Goal: Task Accomplishment & Management: Manage account settings

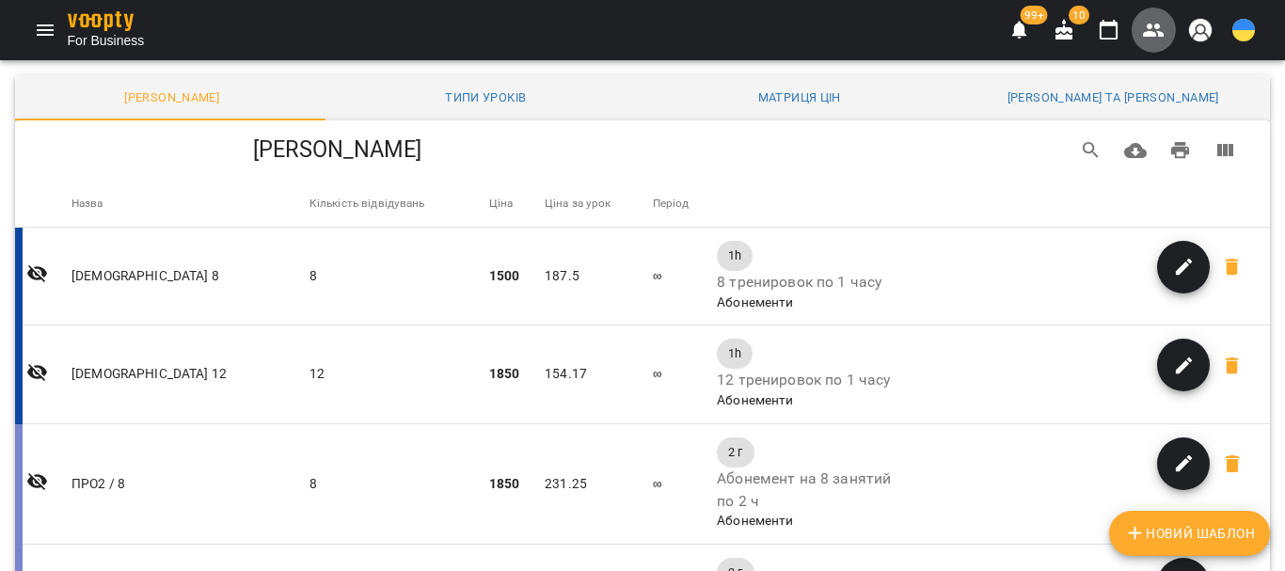
click at [1154, 32] on icon "button" at bounding box center [1153, 30] width 23 height 23
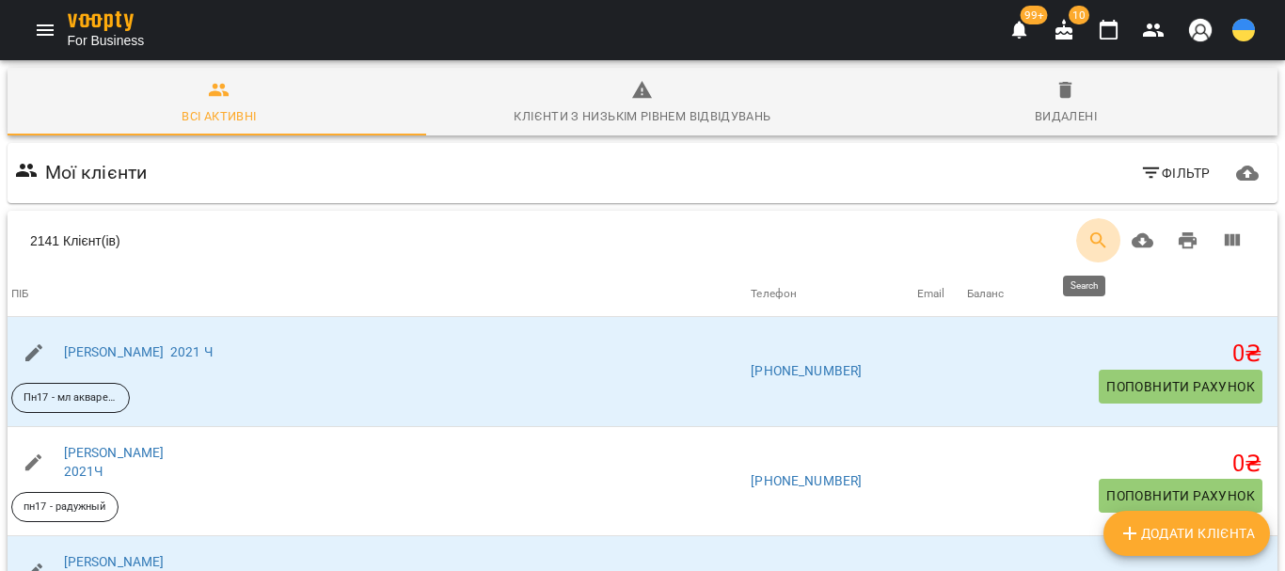
click at [1087, 239] on icon "Search" at bounding box center [1098, 240] width 23 height 23
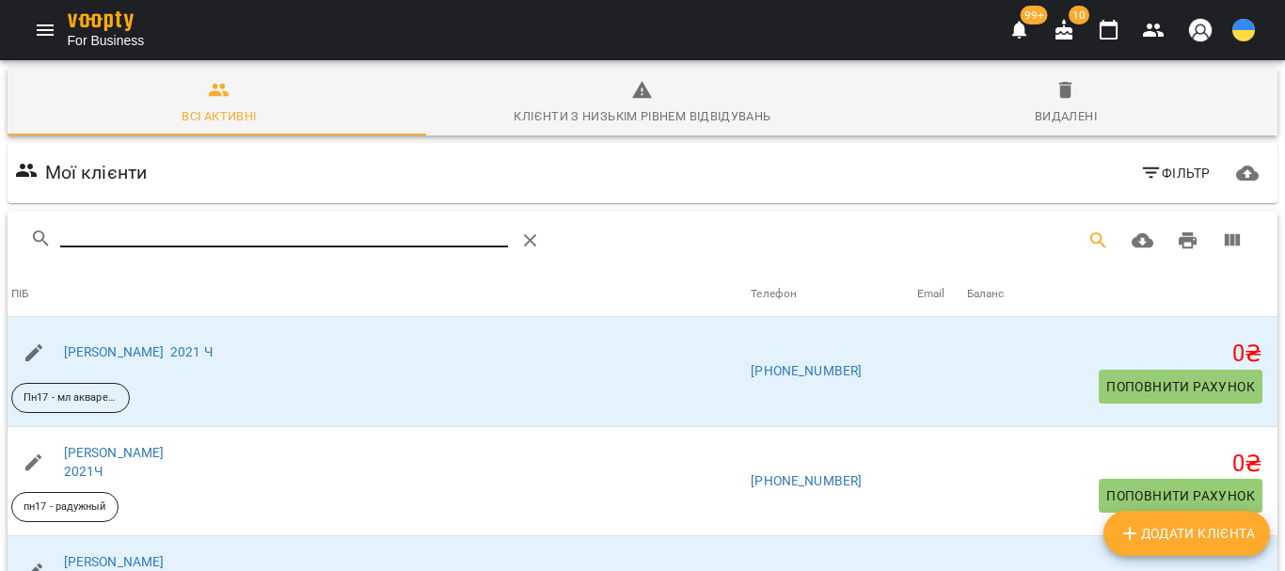
click at [96, 236] on input "Search" at bounding box center [284, 233] width 448 height 30
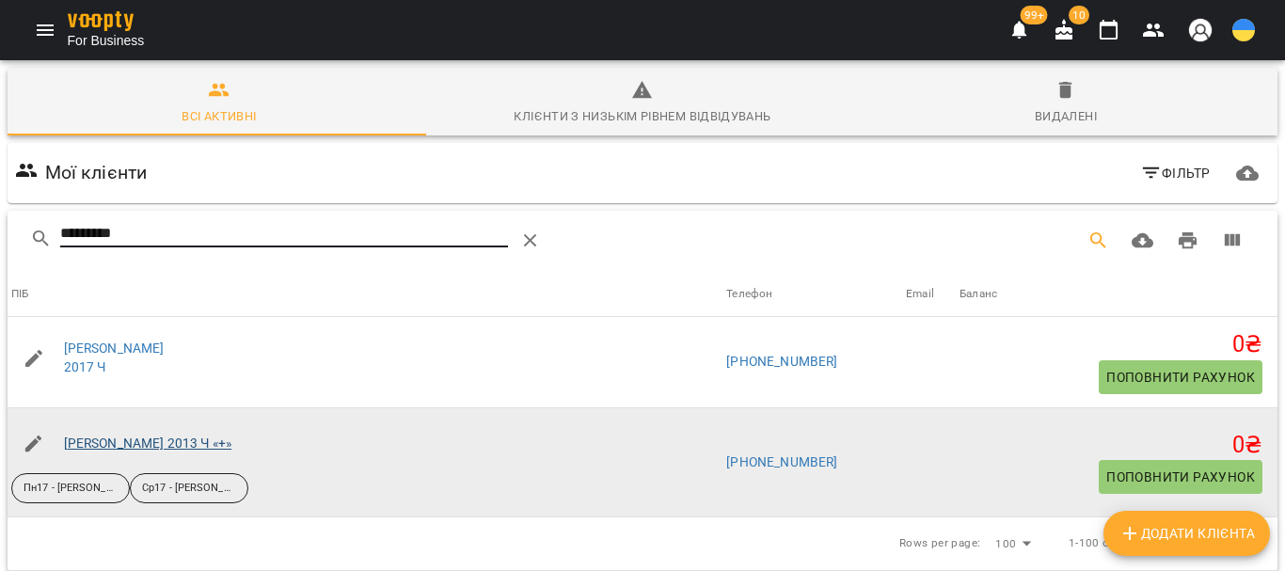
type input "*********"
click at [173, 446] on link "Никитенко Николь 2013 Ч «+»" at bounding box center [148, 442] width 168 height 15
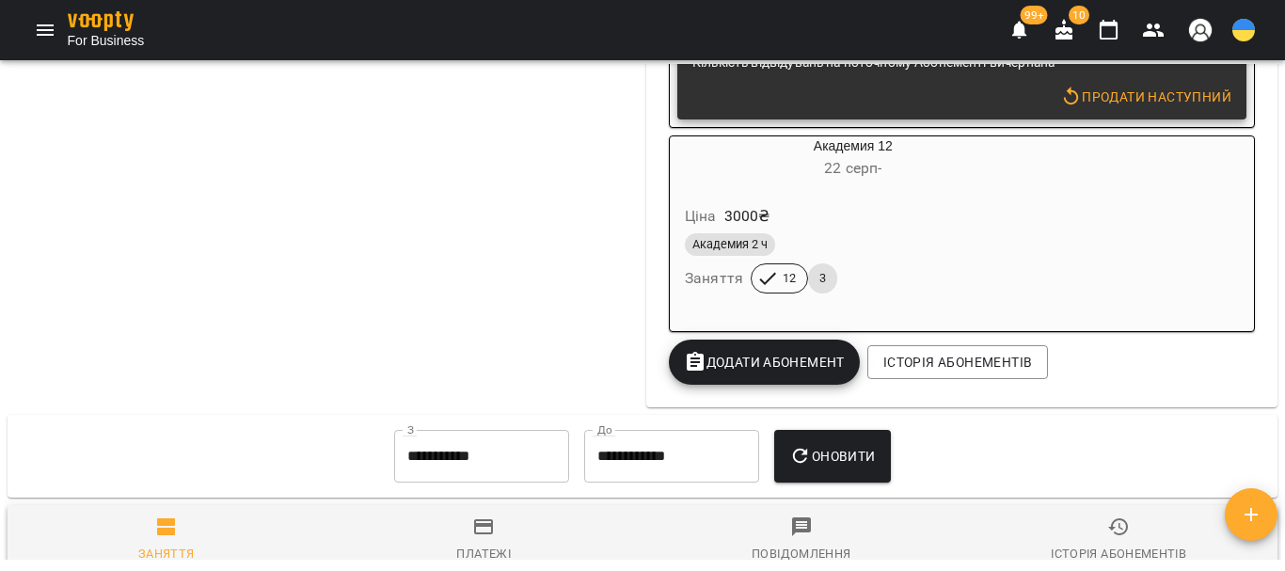
scroll to position [7053, 0]
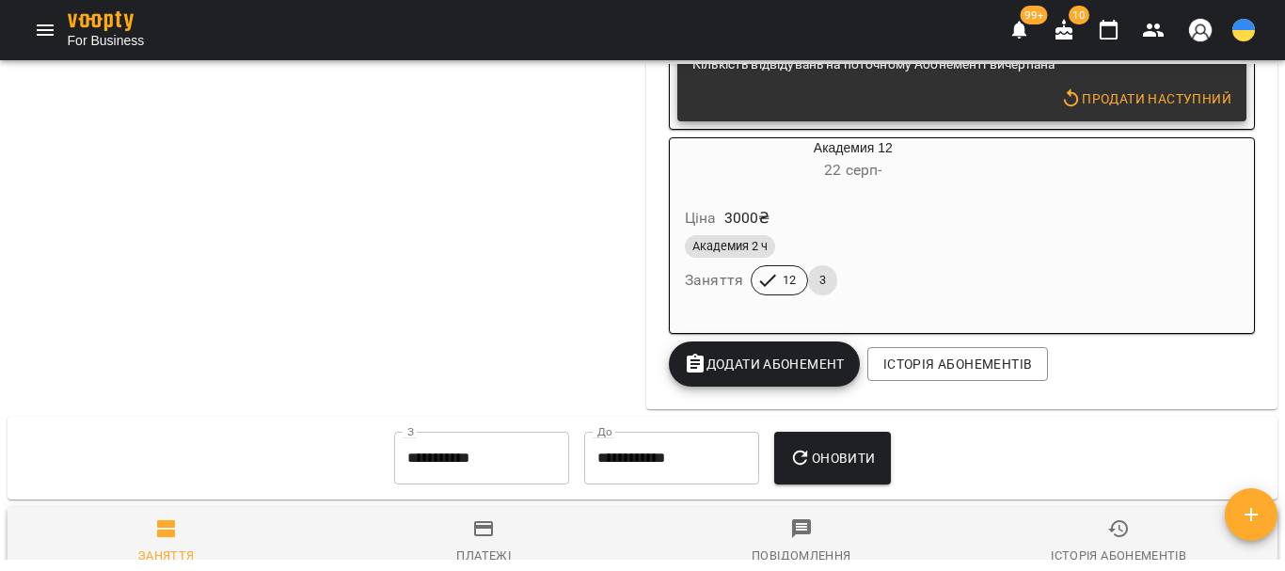
click at [874, 183] on div "Академия 12 22 серп -" at bounding box center [853, 160] width 367 height 45
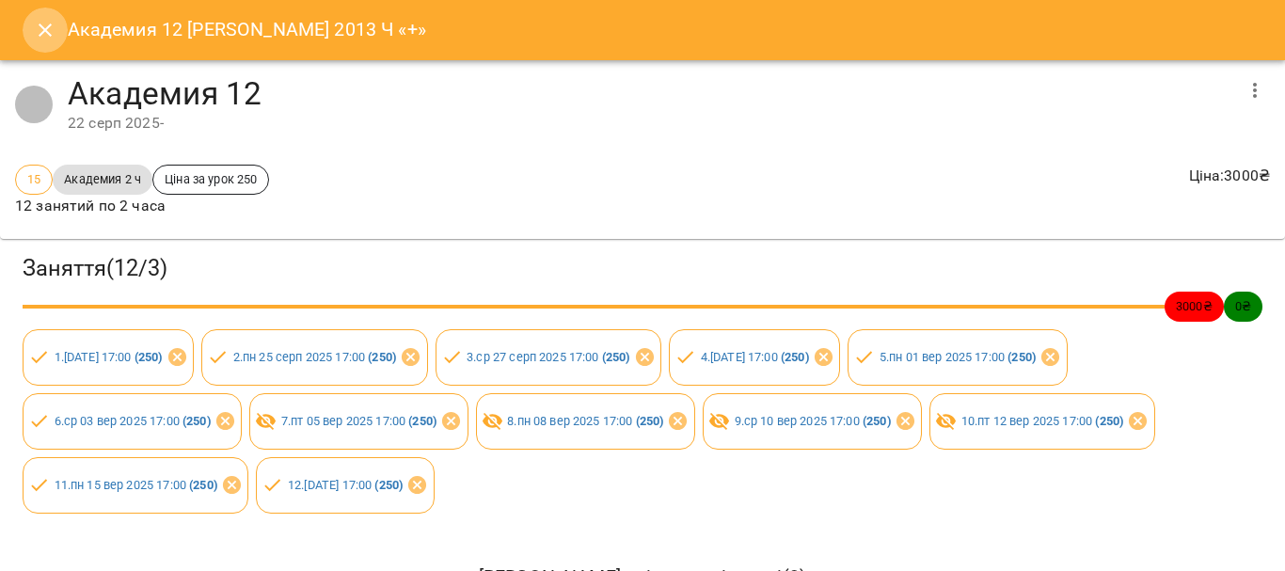
click at [43, 32] on icon "Close" at bounding box center [45, 30] width 13 height 13
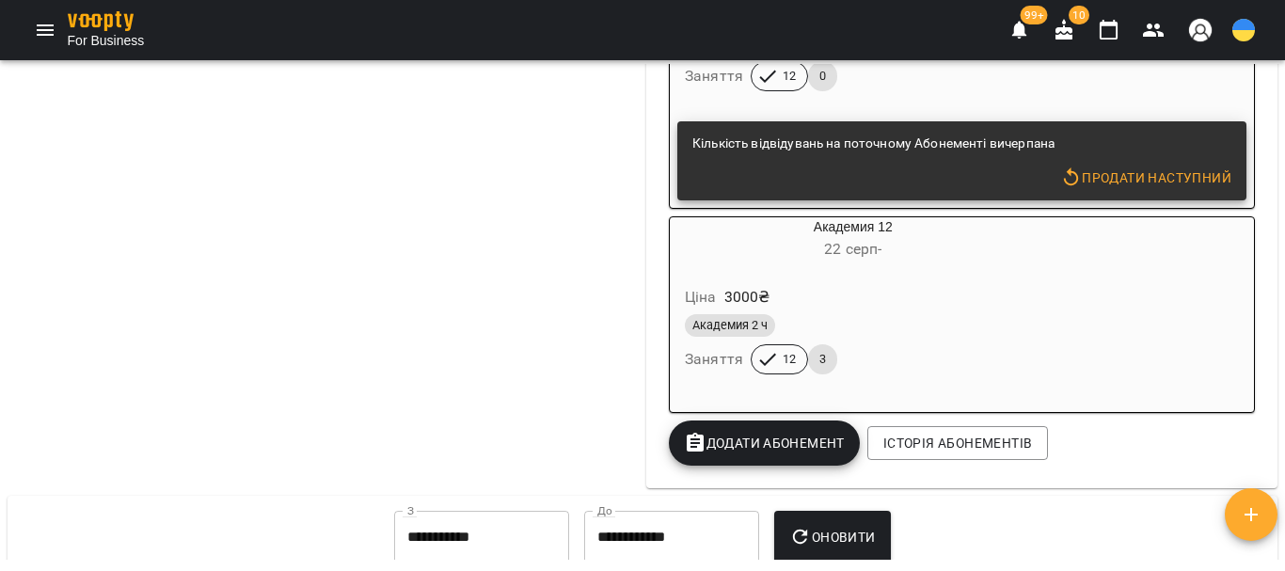
scroll to position [6959, 0]
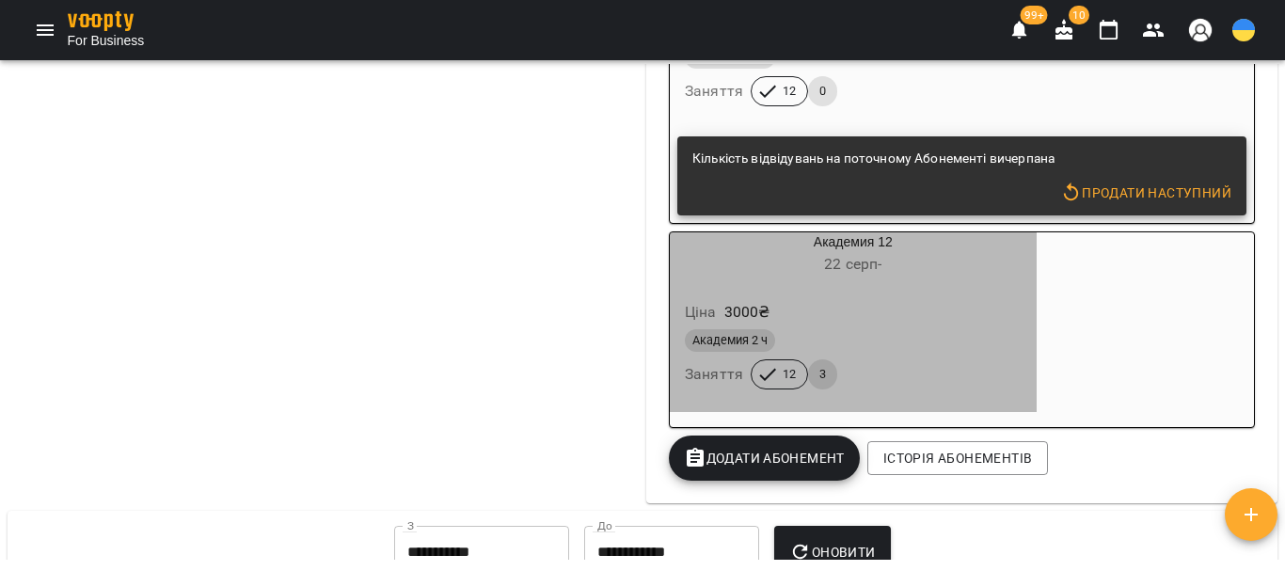
click at [852, 277] on div "Академия 12 22 серп -" at bounding box center [853, 254] width 367 height 45
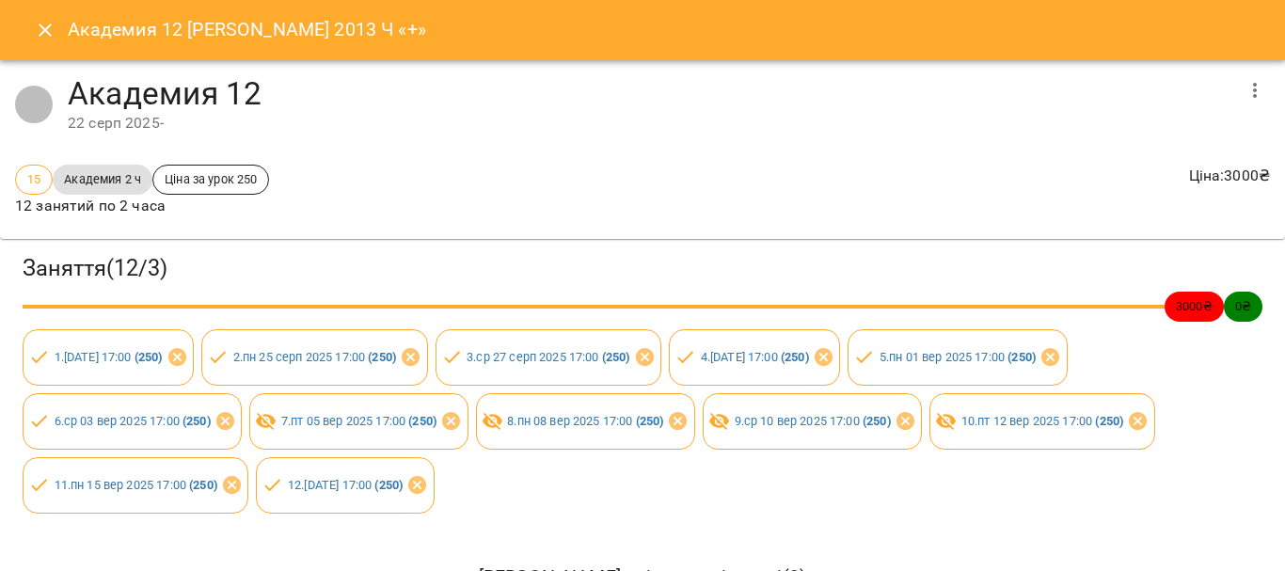
click at [41, 25] on icon "Close" at bounding box center [45, 30] width 13 height 13
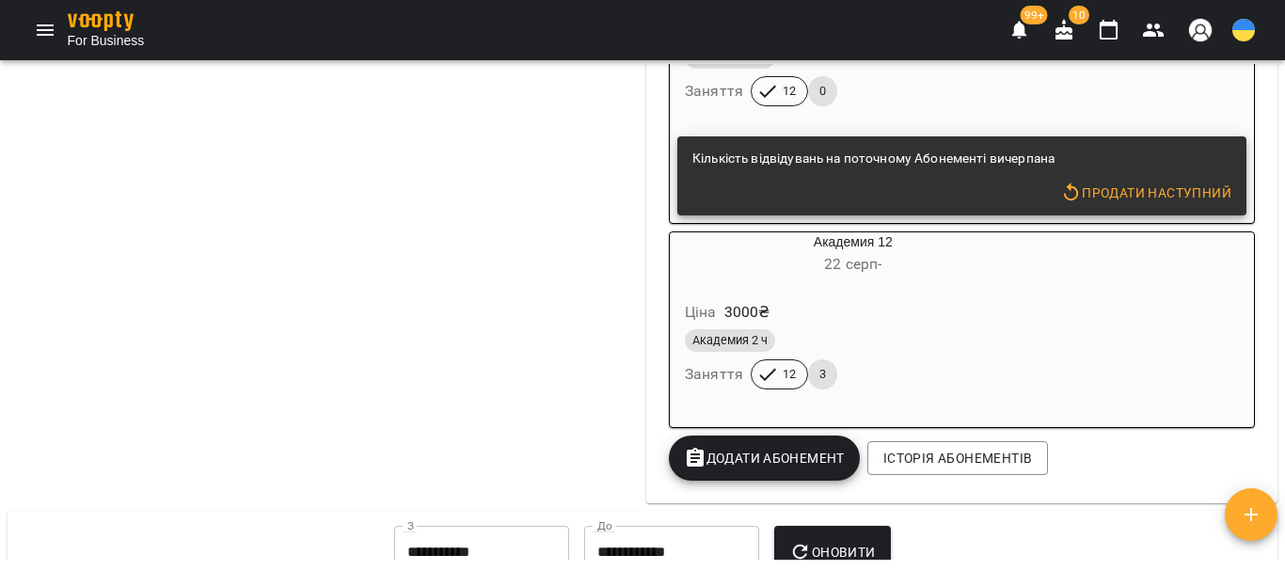
click at [890, 277] on div "Академия 12 22 серп -" at bounding box center [853, 254] width 367 height 45
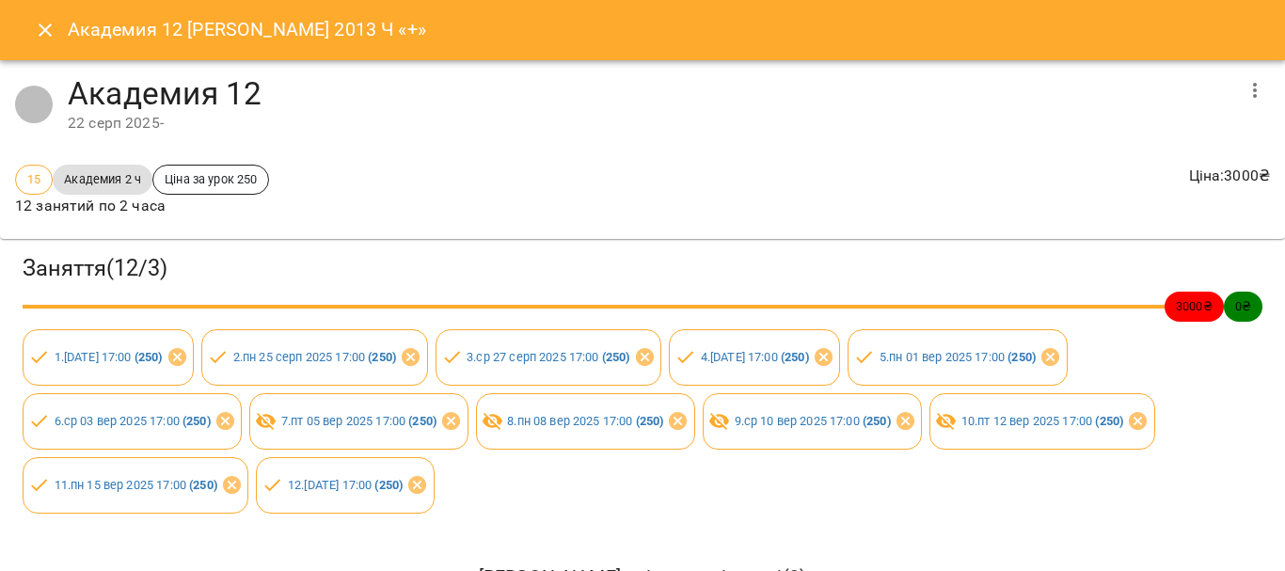
click at [56, 27] on button "Close" at bounding box center [45, 30] width 45 height 45
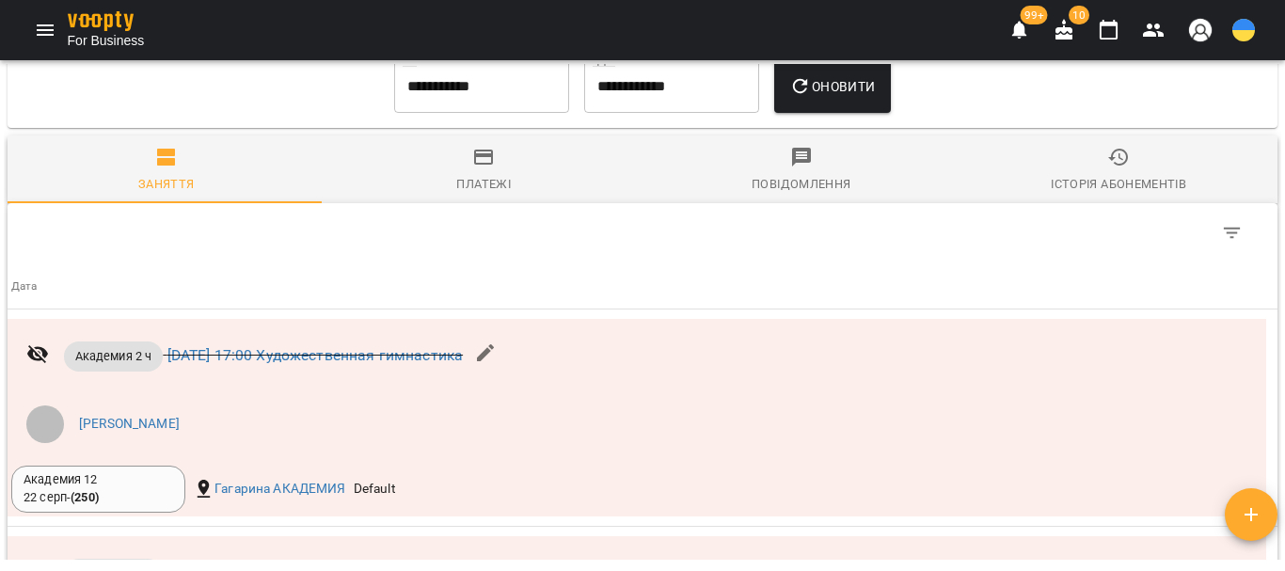
scroll to position [7380, 0]
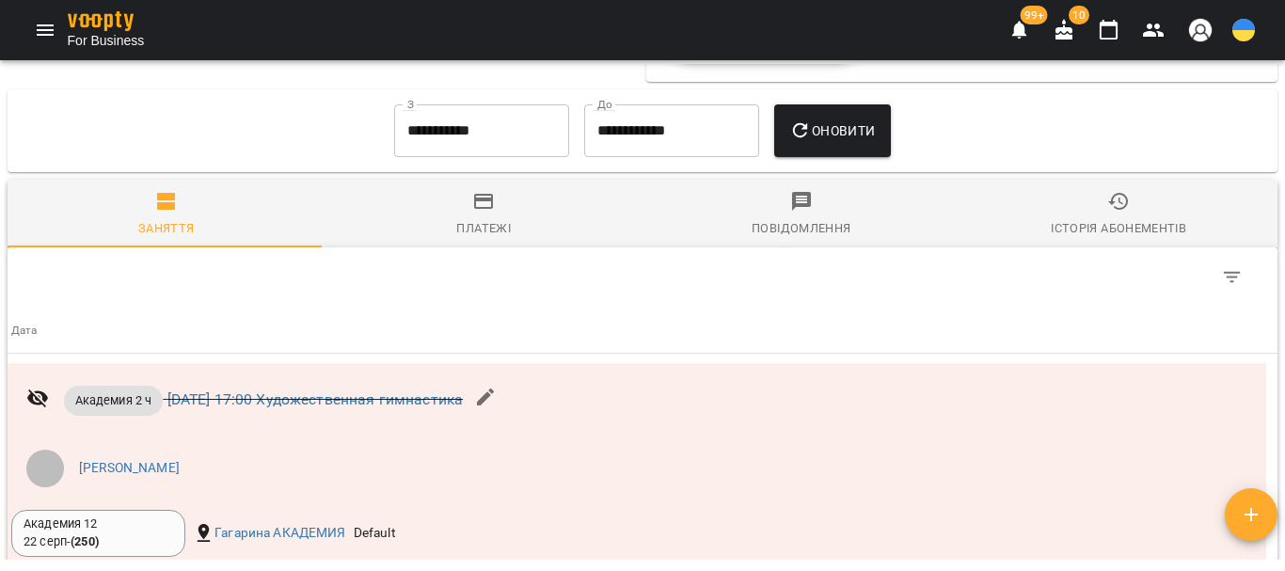
click at [37, 33] on icon "Menu" at bounding box center [45, 30] width 23 height 23
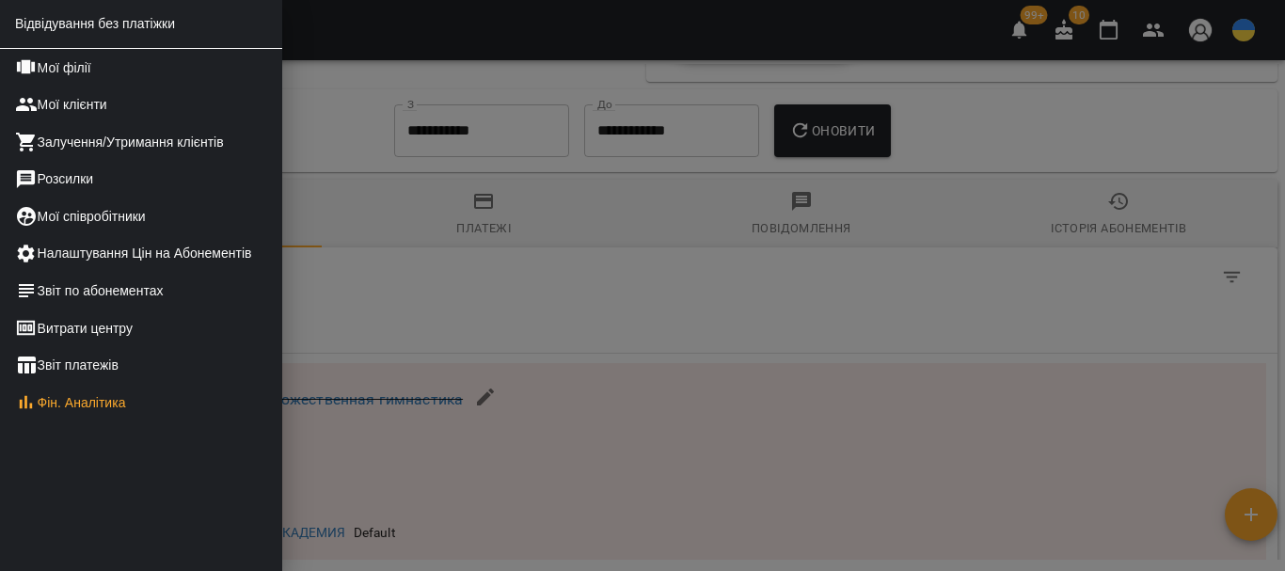
scroll to position [503, 0]
click at [113, 365] on link "Звіт платежів" at bounding box center [141, 365] width 282 height 38
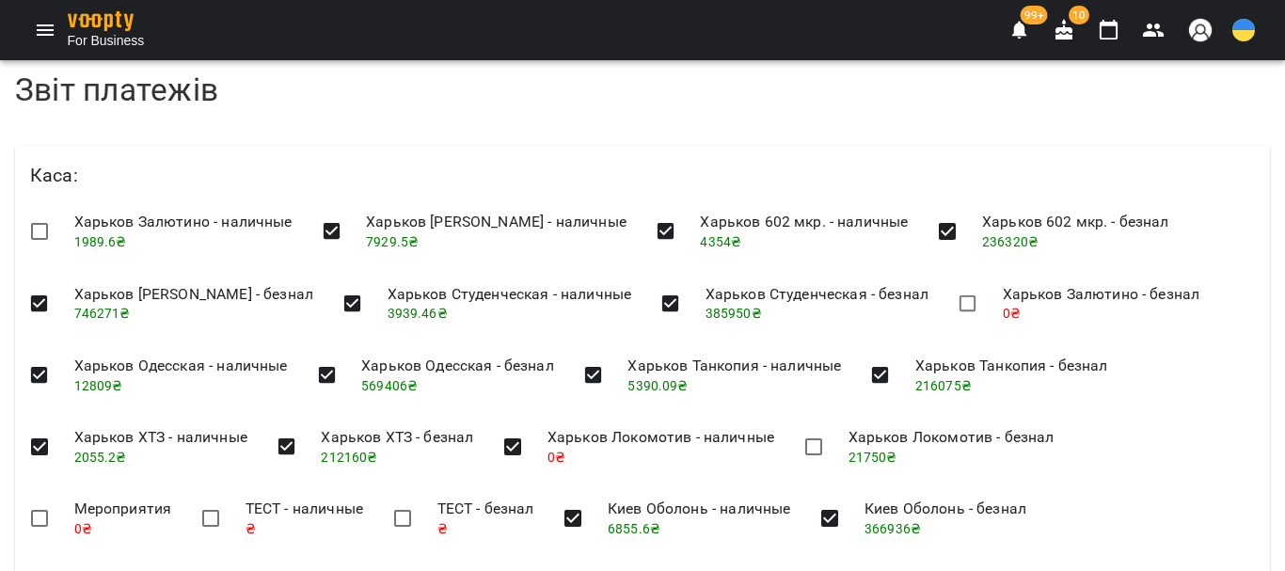
scroll to position [188, 0]
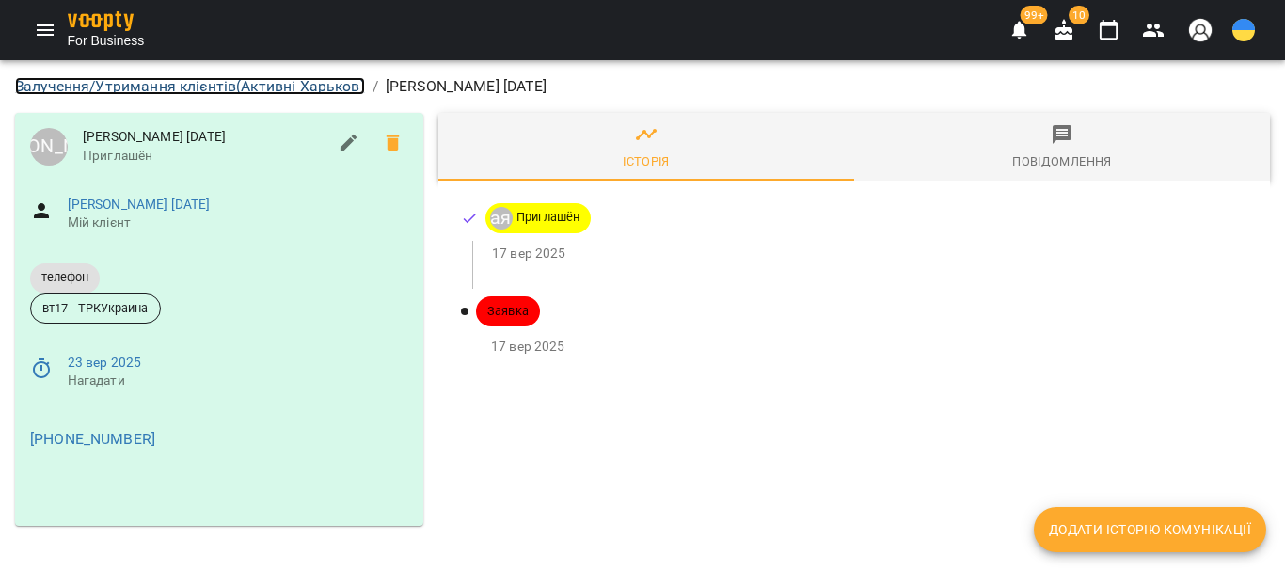
click at [169, 85] on link "Залучення/Утримання клієнтів ( Активні Харьков )" at bounding box center [190, 86] width 350 height 18
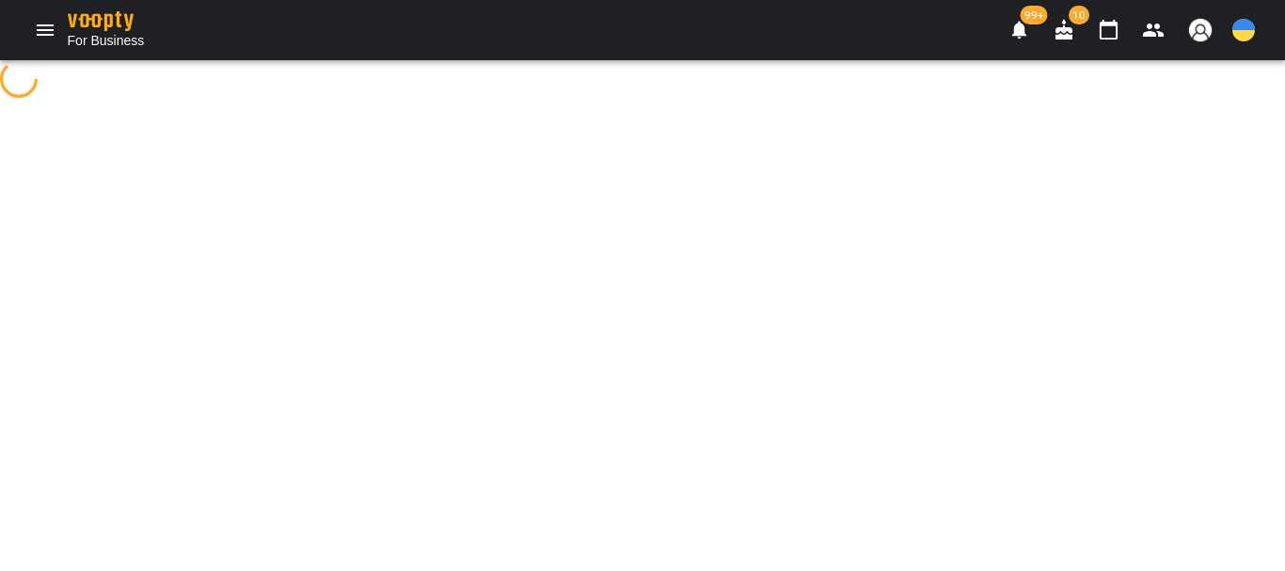
select select "**********"
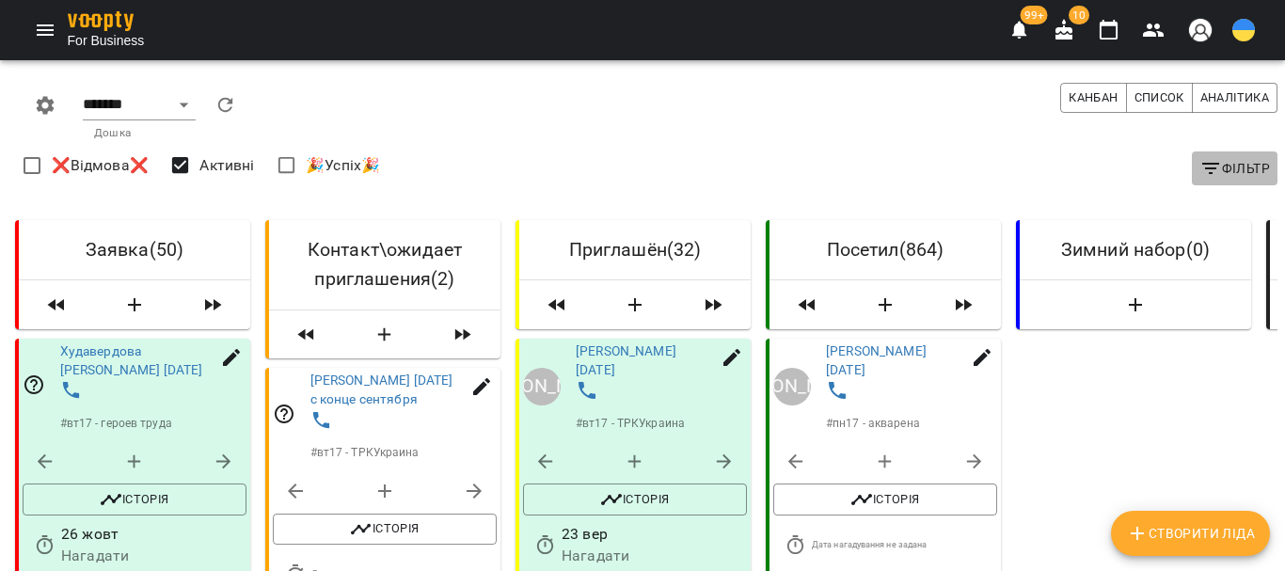
click at [1199, 166] on icon "button" at bounding box center [1210, 168] width 23 height 23
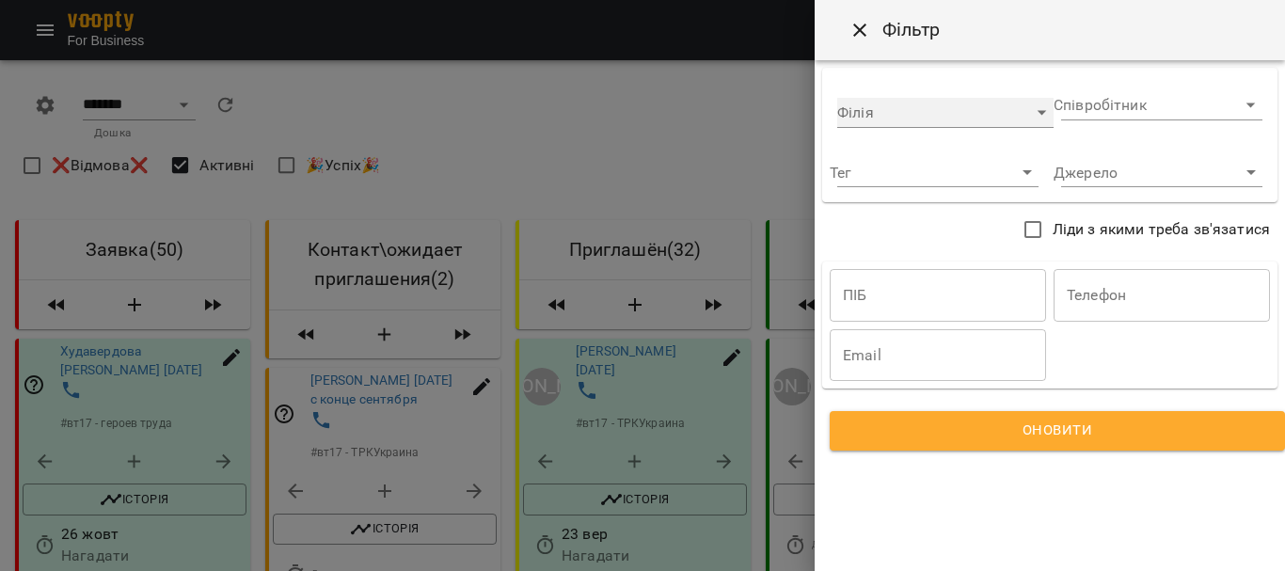
click at [954, 113] on div "​" at bounding box center [945, 113] width 216 height 30
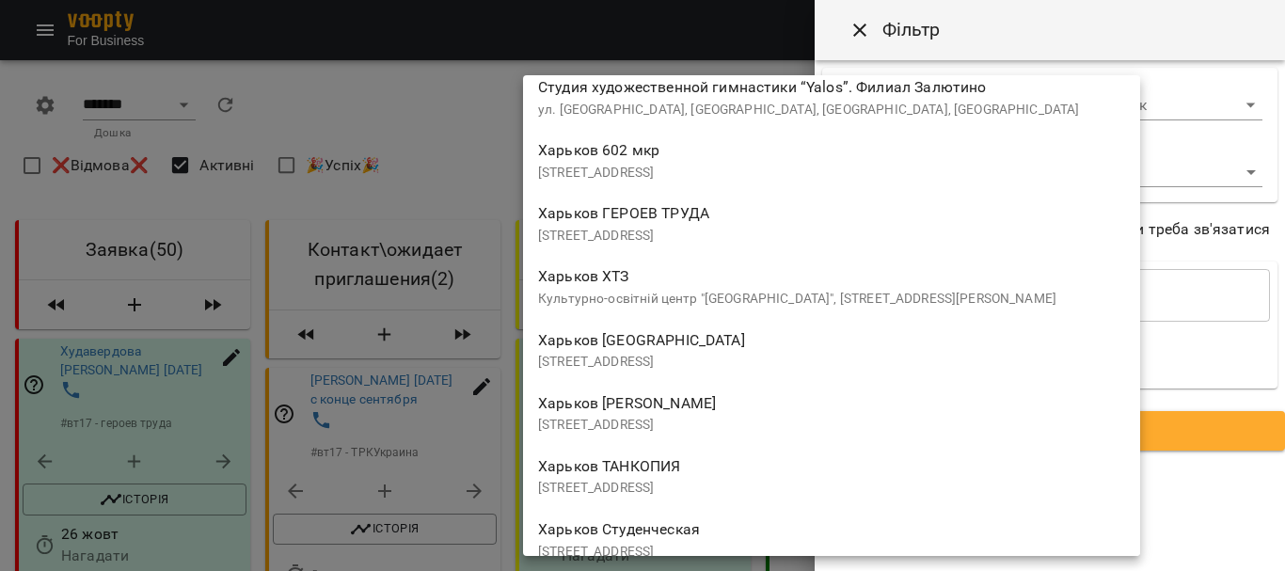
scroll to position [94, 0]
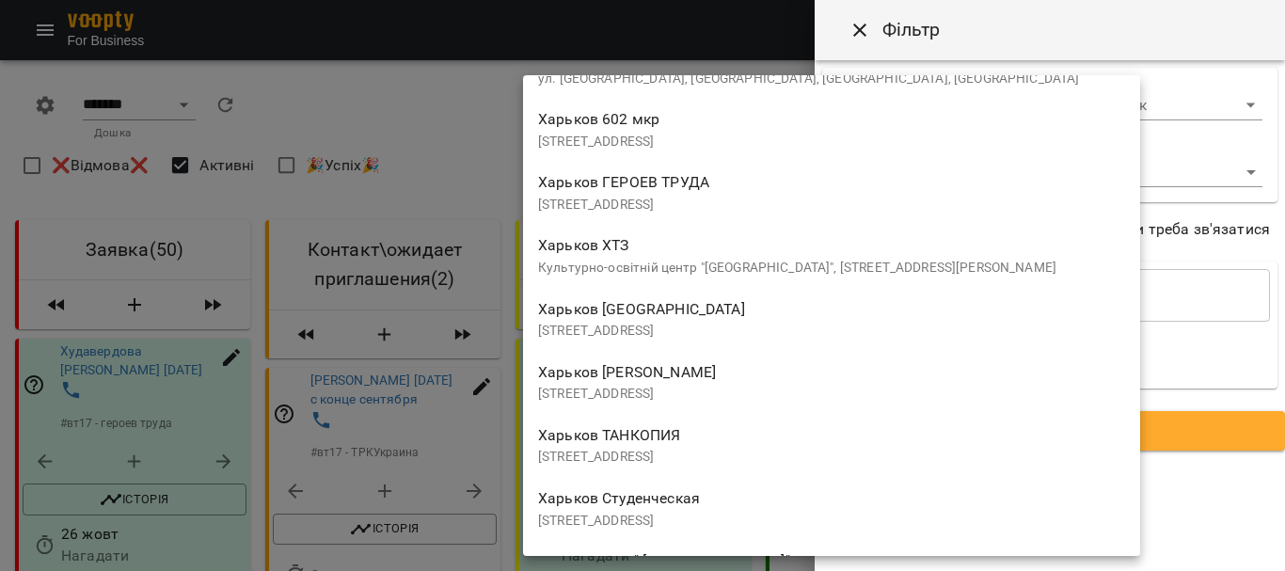
click at [639, 442] on span "Харьков ТАНКОПИЯ" at bounding box center [609, 435] width 142 height 18
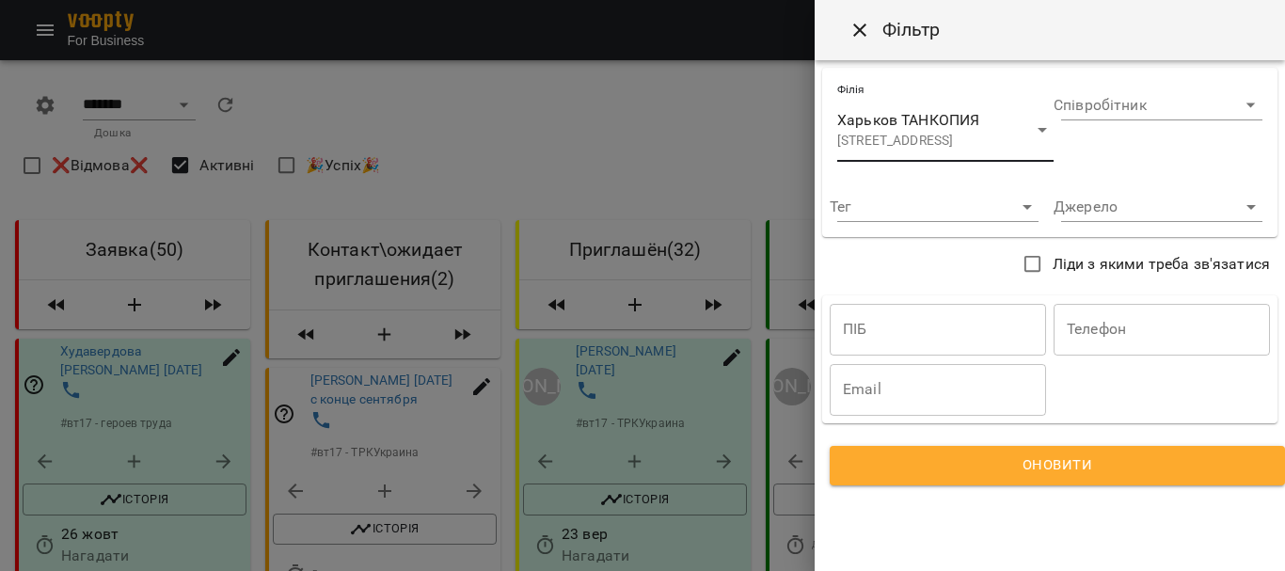
click at [899, 470] on span "Оновити" at bounding box center [1057, 465] width 410 height 24
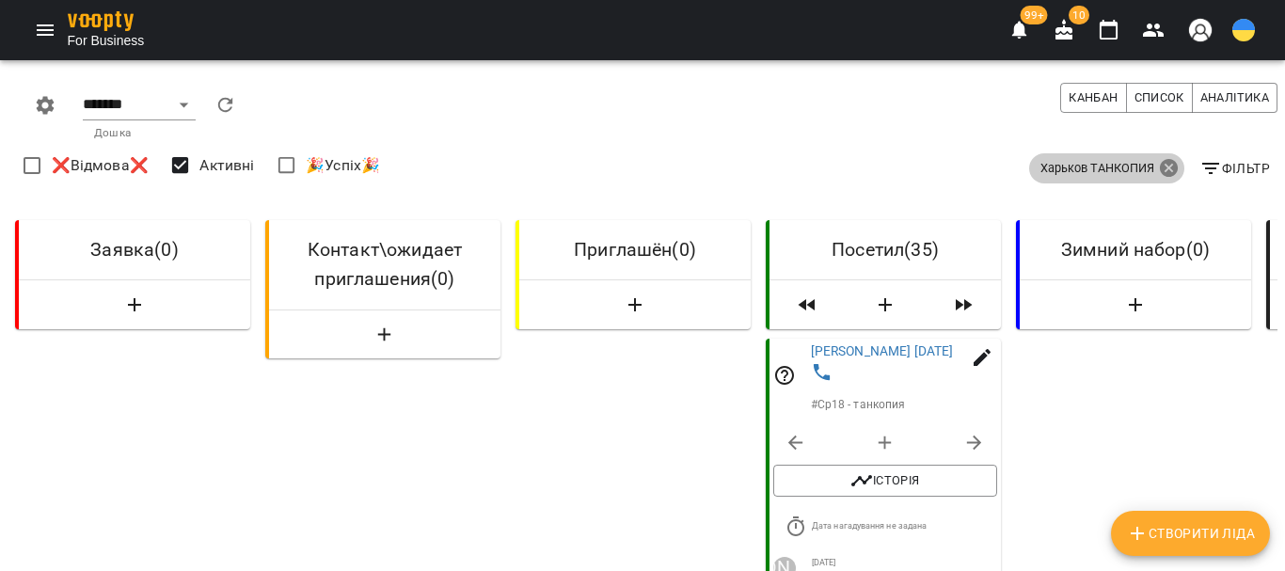
click at [1159, 164] on icon at bounding box center [1168, 168] width 19 height 19
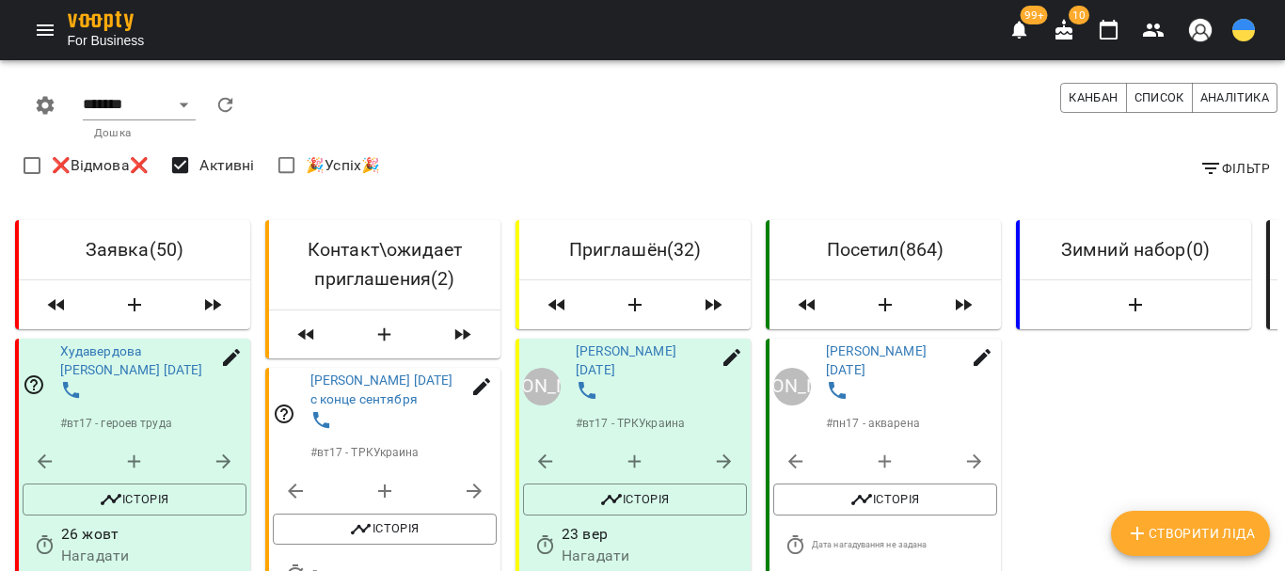
click at [1199, 165] on icon "button" at bounding box center [1210, 168] width 23 height 23
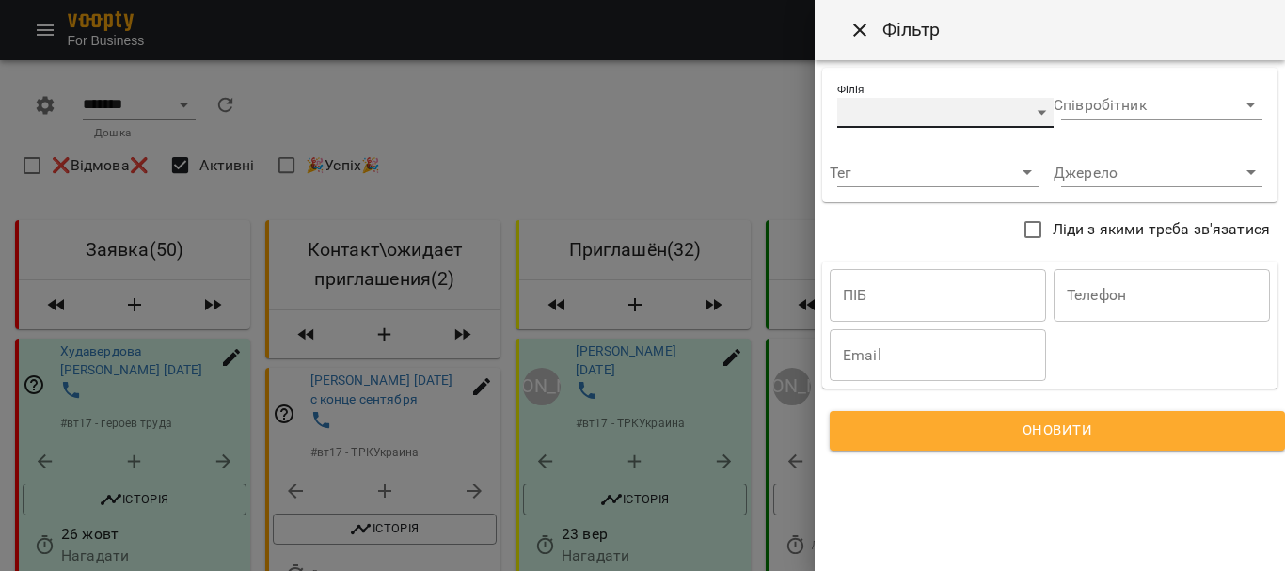
click at [970, 108] on div "​" at bounding box center [945, 113] width 216 height 30
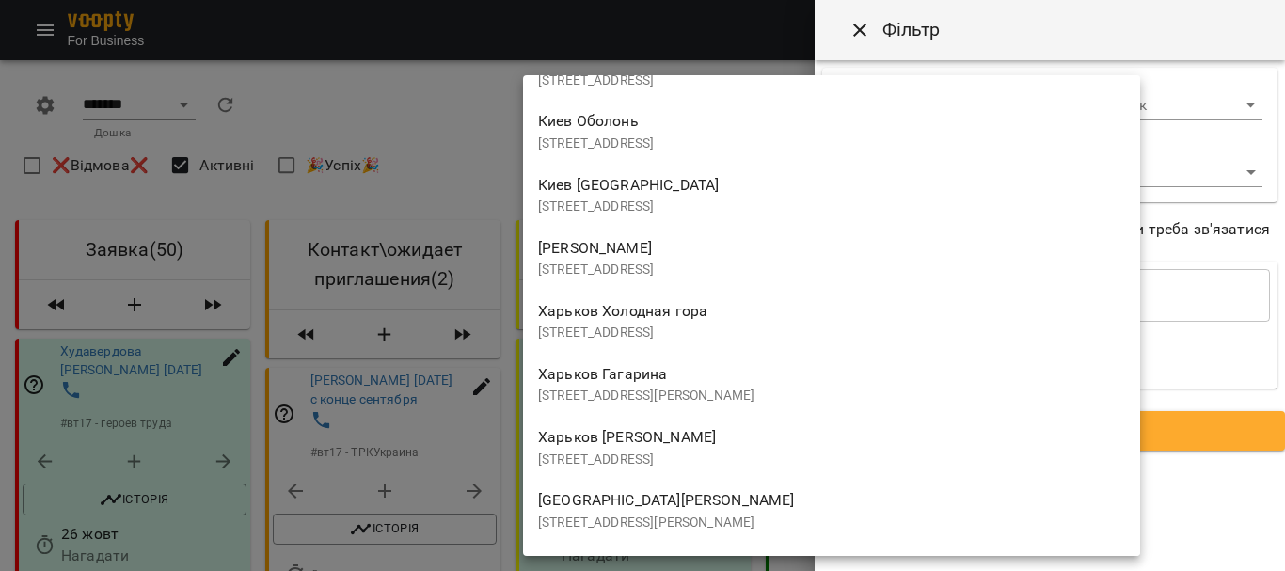
scroll to position [1222, 0]
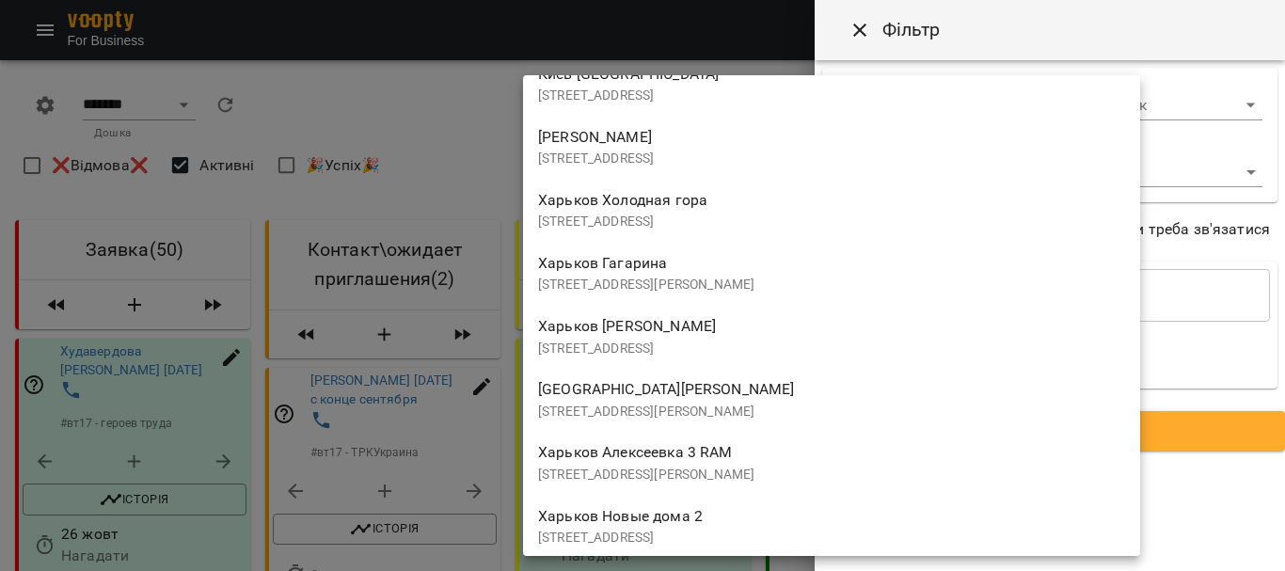
click at [720, 459] on span "Харьков Алексеевка 3 RAM" at bounding box center [635, 452] width 195 height 18
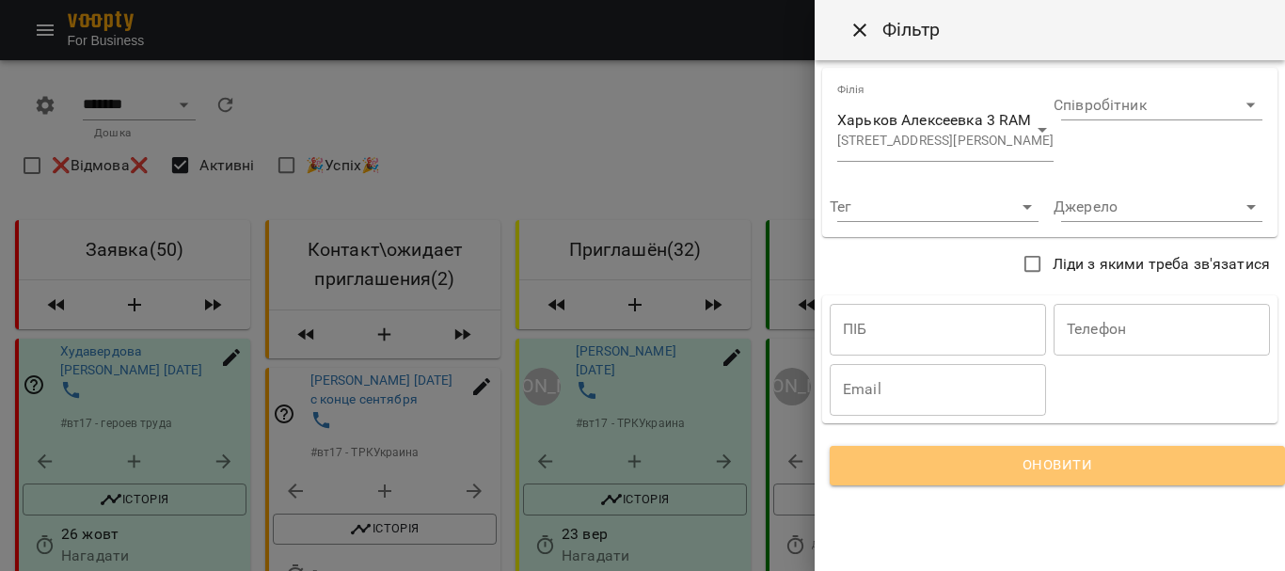
click at [921, 469] on span "Оновити" at bounding box center [1057, 465] width 410 height 24
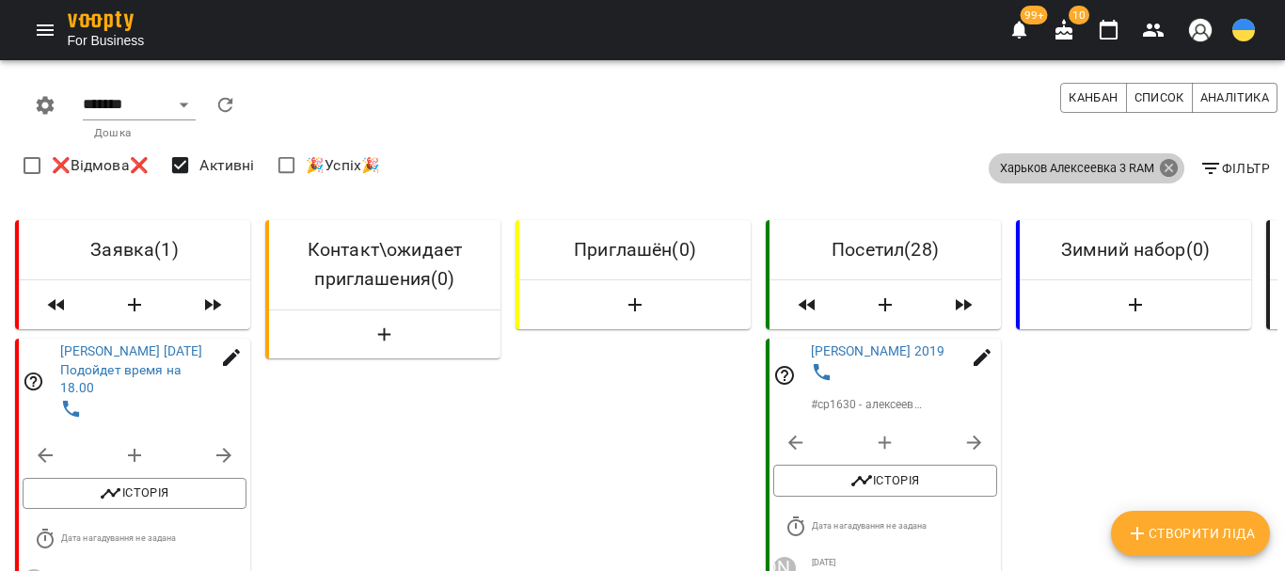
click at [1159, 165] on icon at bounding box center [1168, 168] width 19 height 19
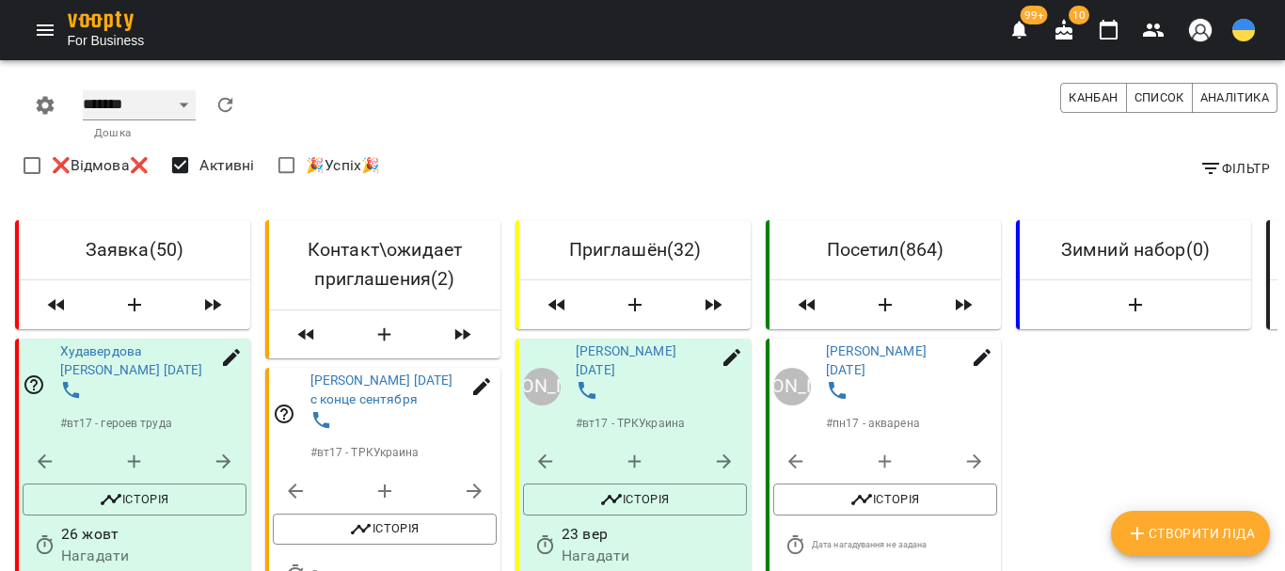
click at [178, 103] on select "******* ******** **** ****** ***** *****" at bounding box center [139, 105] width 113 height 30
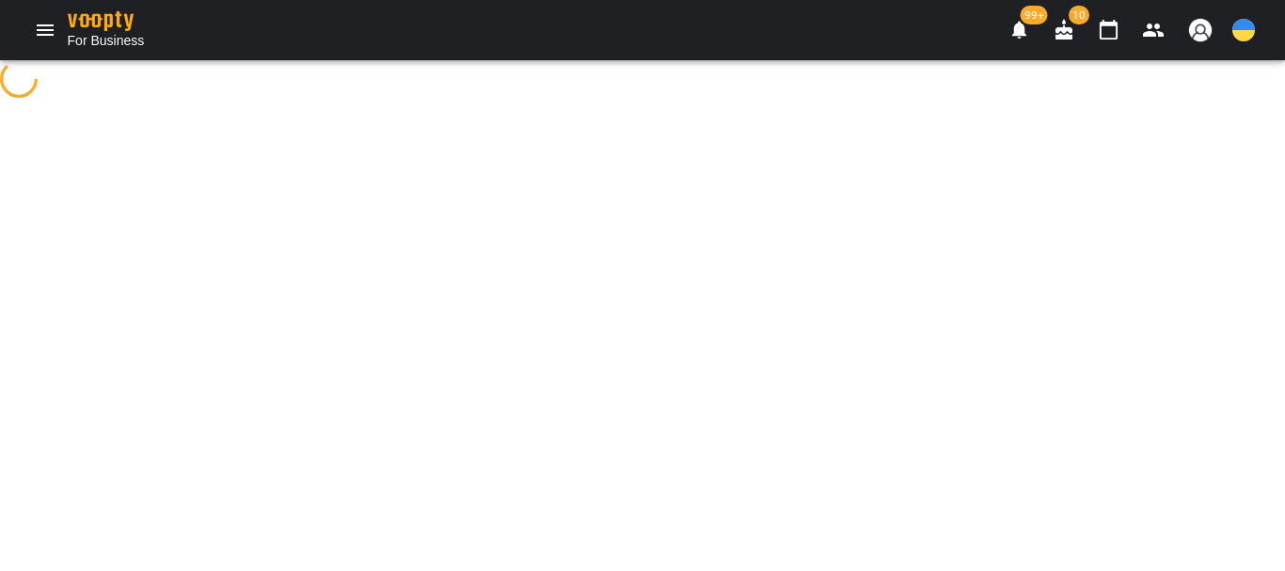
select select "**********"
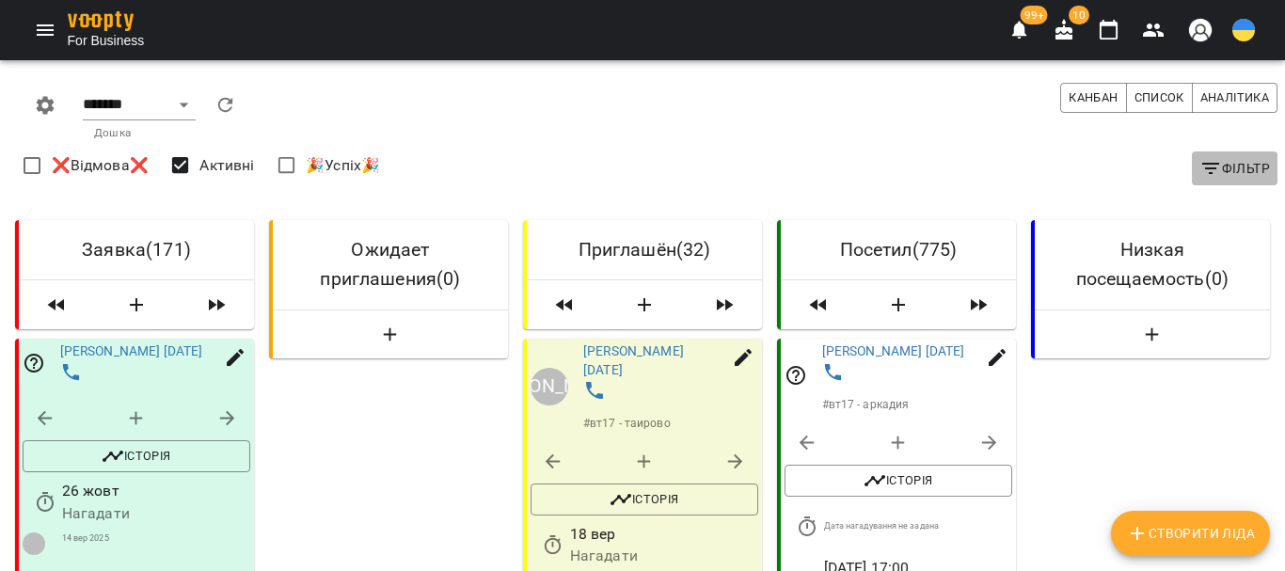
click at [1199, 167] on icon "button" at bounding box center [1210, 168] width 23 height 23
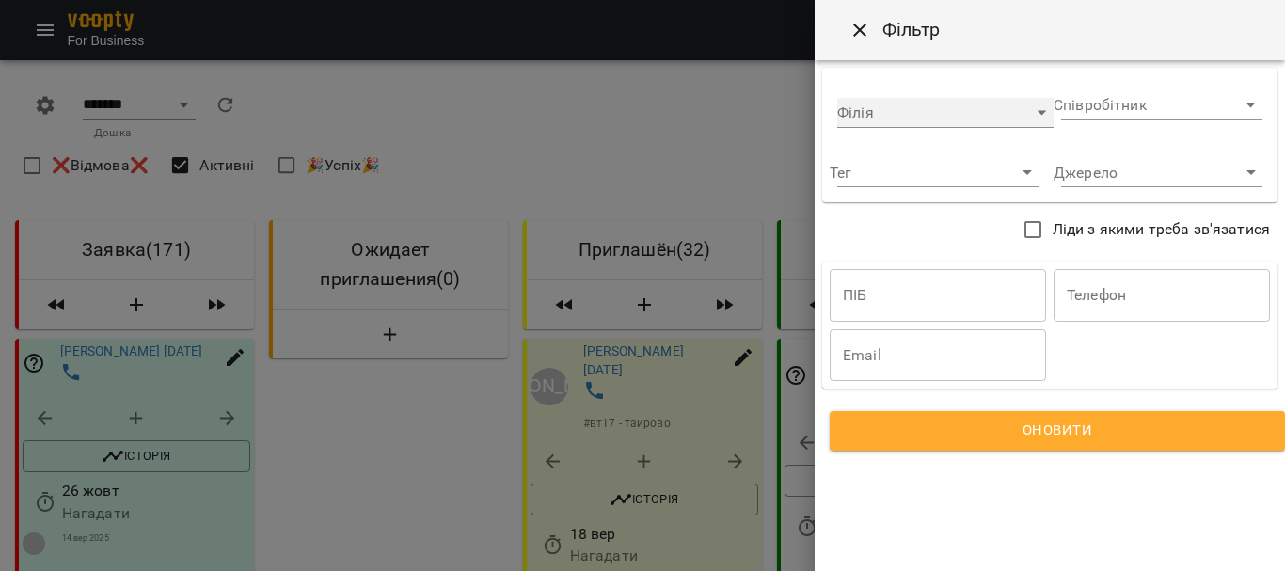
click at [882, 107] on div "​" at bounding box center [945, 113] width 216 height 30
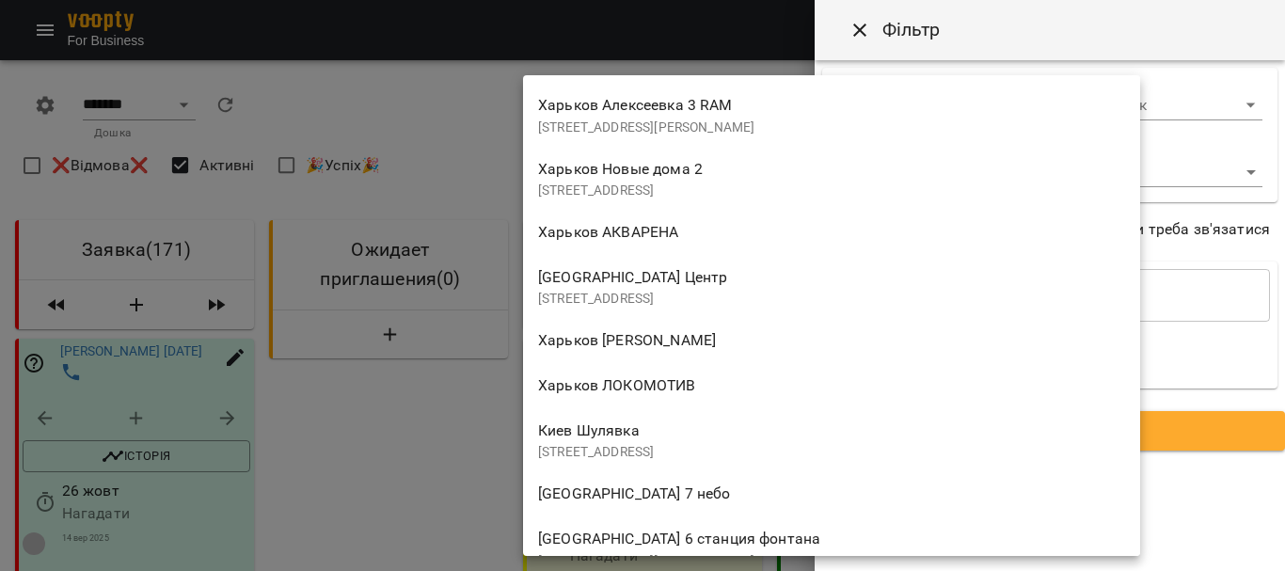
scroll to position [1599, 0]
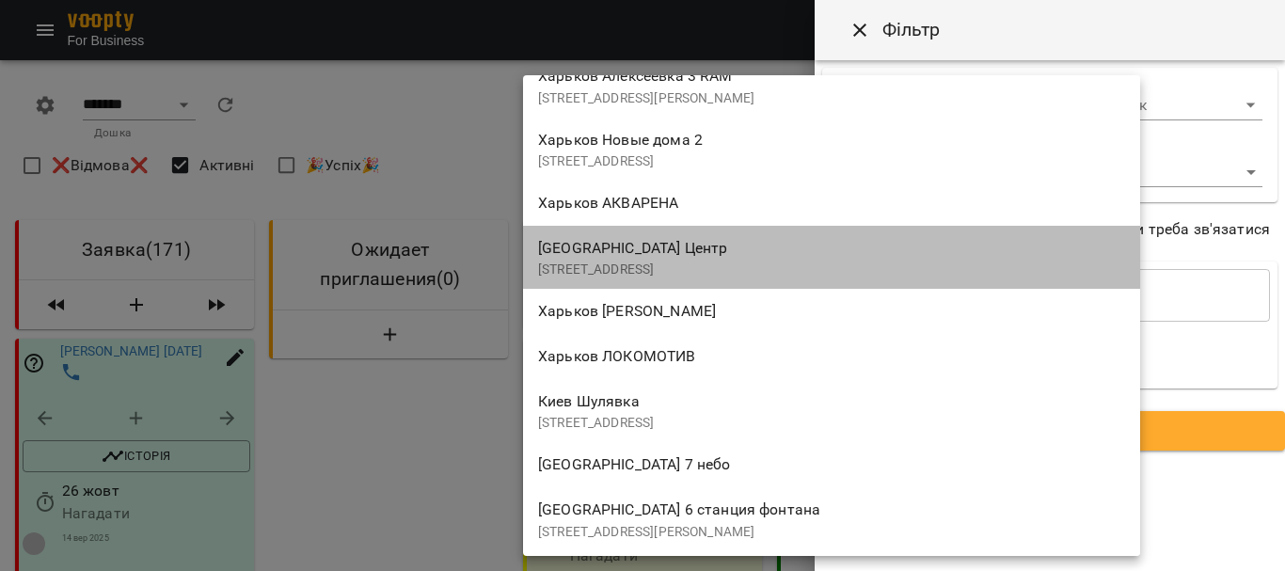
click at [715, 260] on div "Одесса Центр Книжковий провулок, 19, Одеса, Одеська область, Україна" at bounding box center [831, 257] width 587 height 44
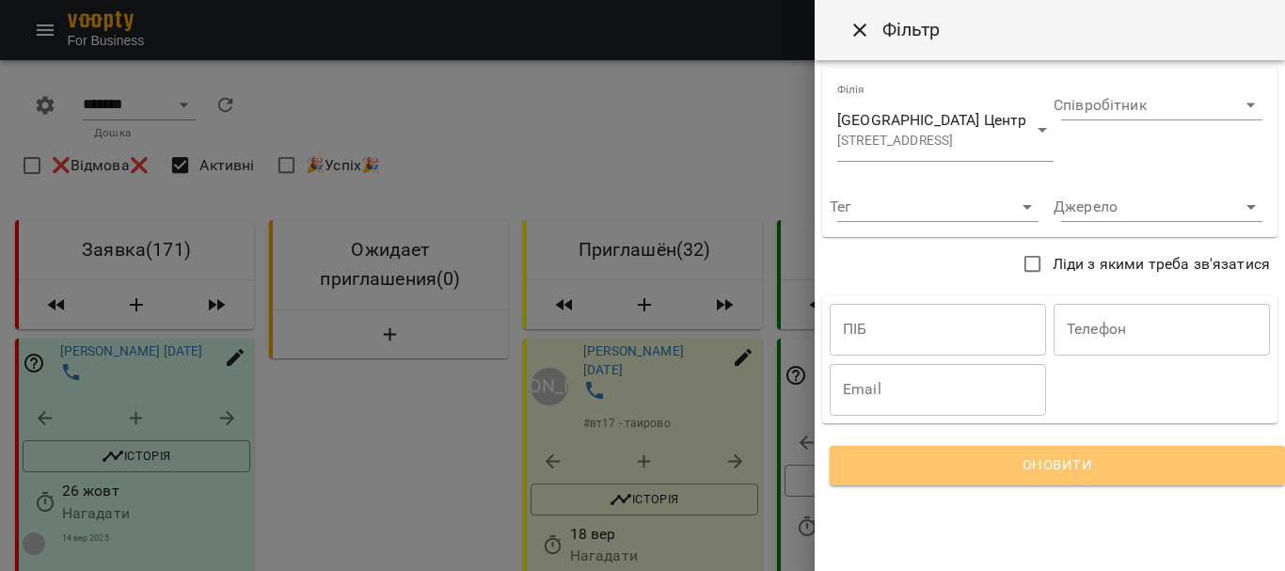
click at [920, 476] on span "Оновити" at bounding box center [1057, 465] width 410 height 24
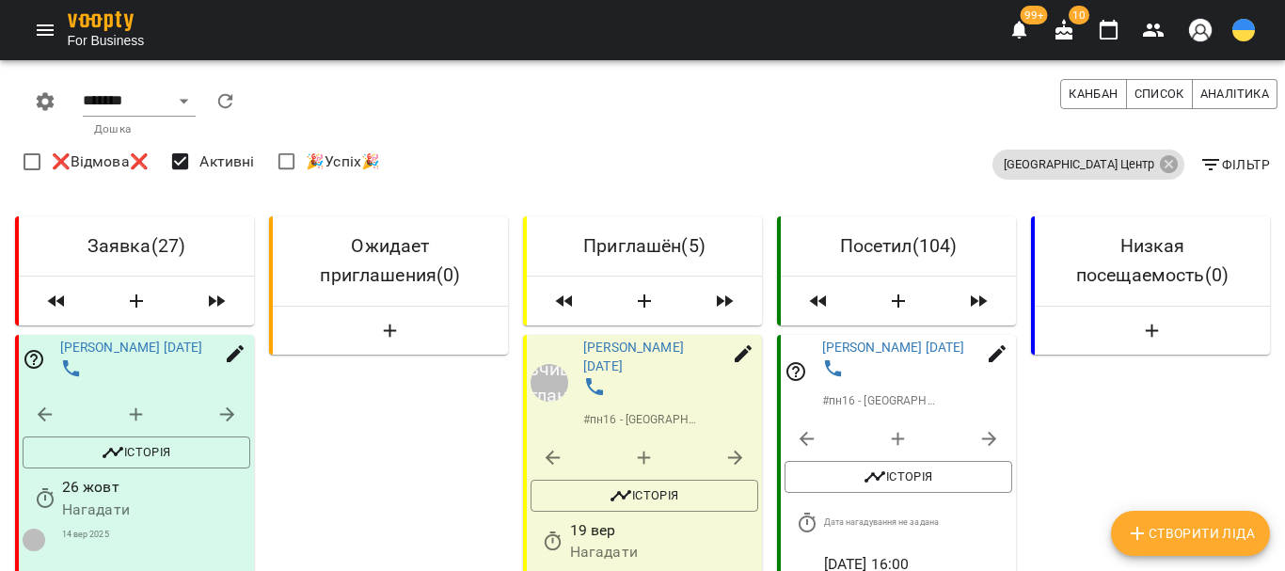
scroll to position [1317, 0]
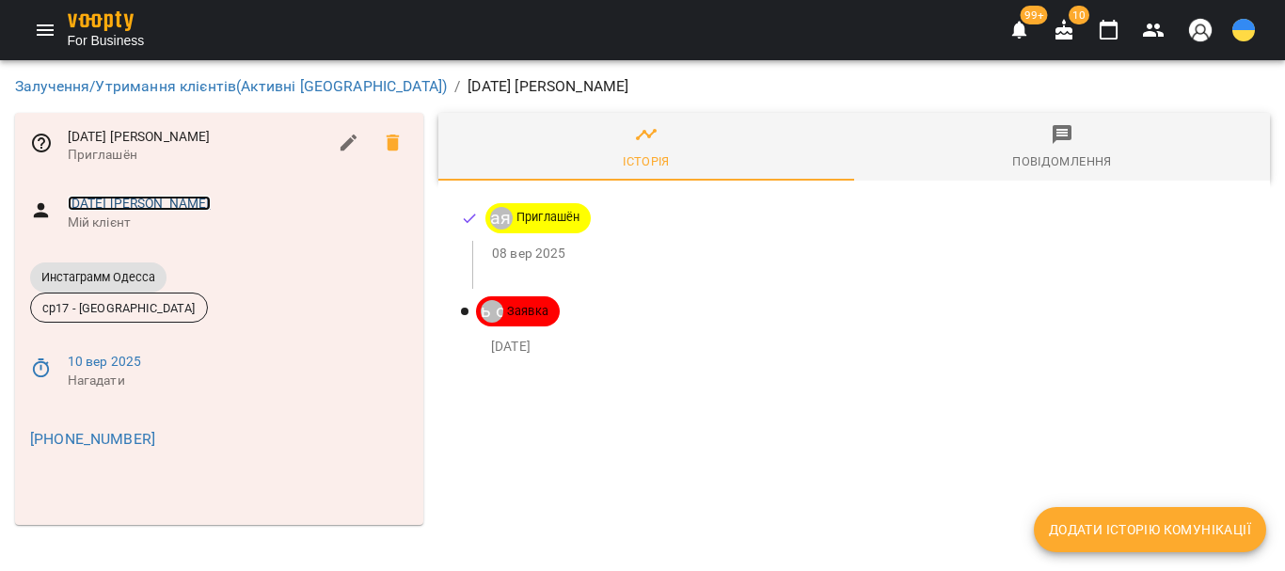
click at [199, 198] on link "[DATE] [PERSON_NAME]" at bounding box center [139, 203] width 143 height 15
click at [181, 201] on link "[DATE] [PERSON_NAME]" at bounding box center [139, 203] width 143 height 15
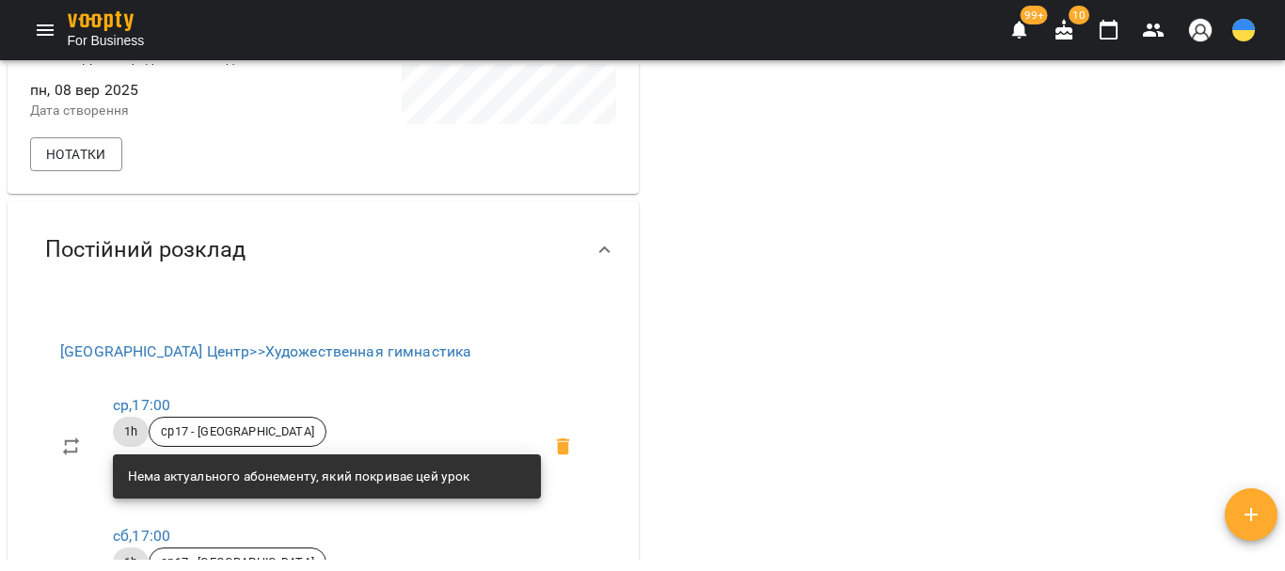
scroll to position [282, 0]
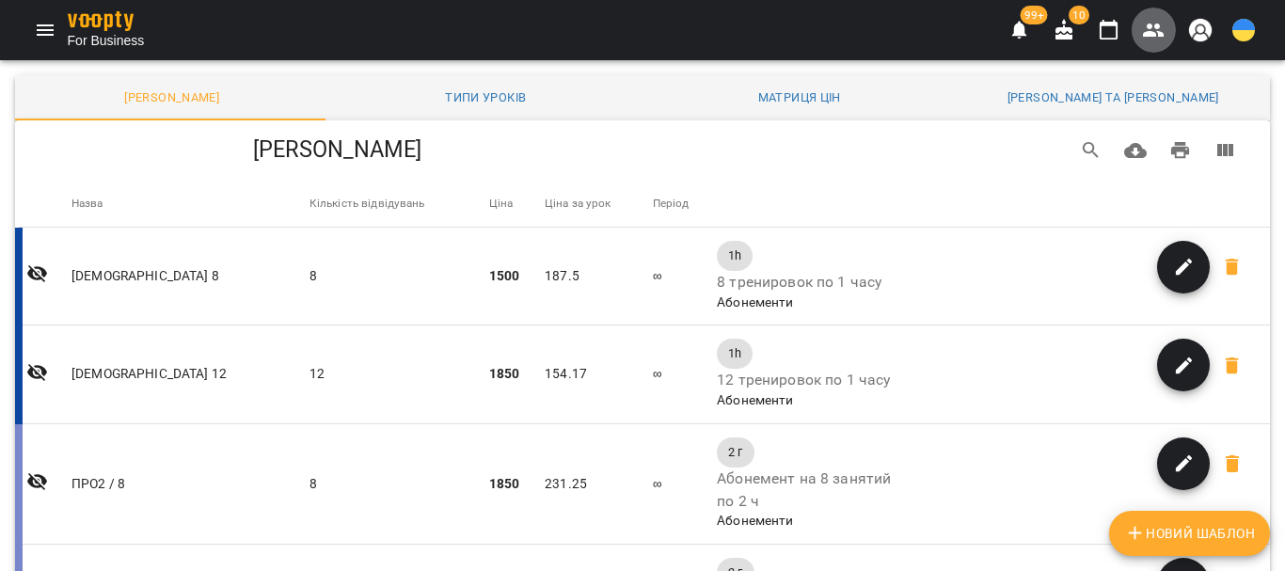
click at [1145, 32] on icon "button" at bounding box center [1153, 30] width 21 height 13
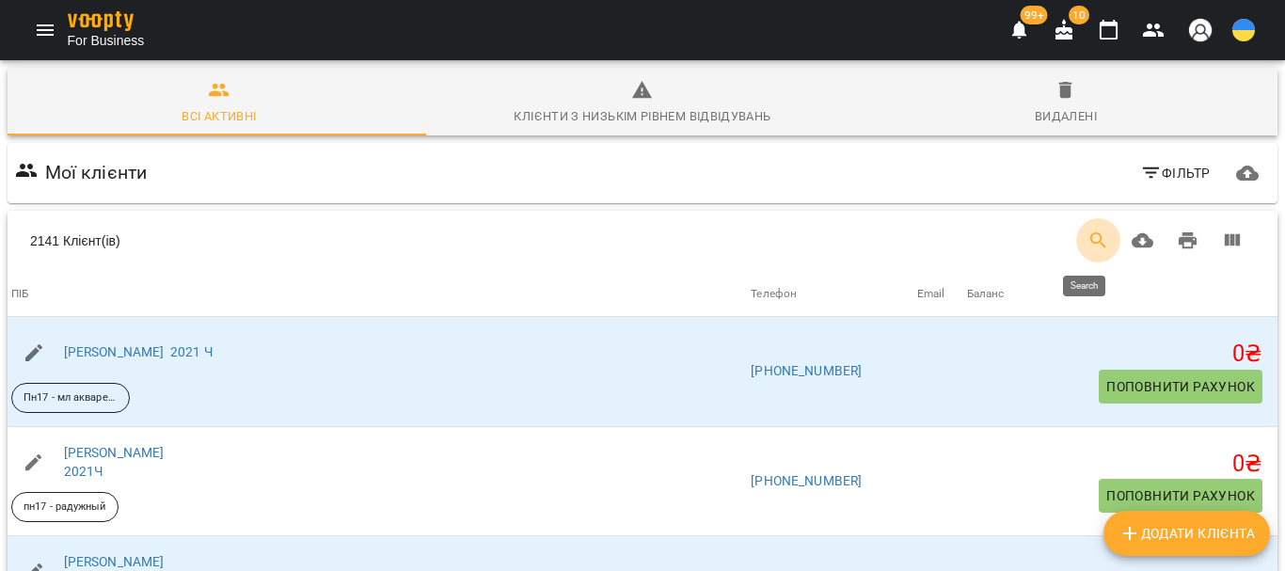
click at [1087, 244] on icon "Search" at bounding box center [1098, 240] width 23 height 23
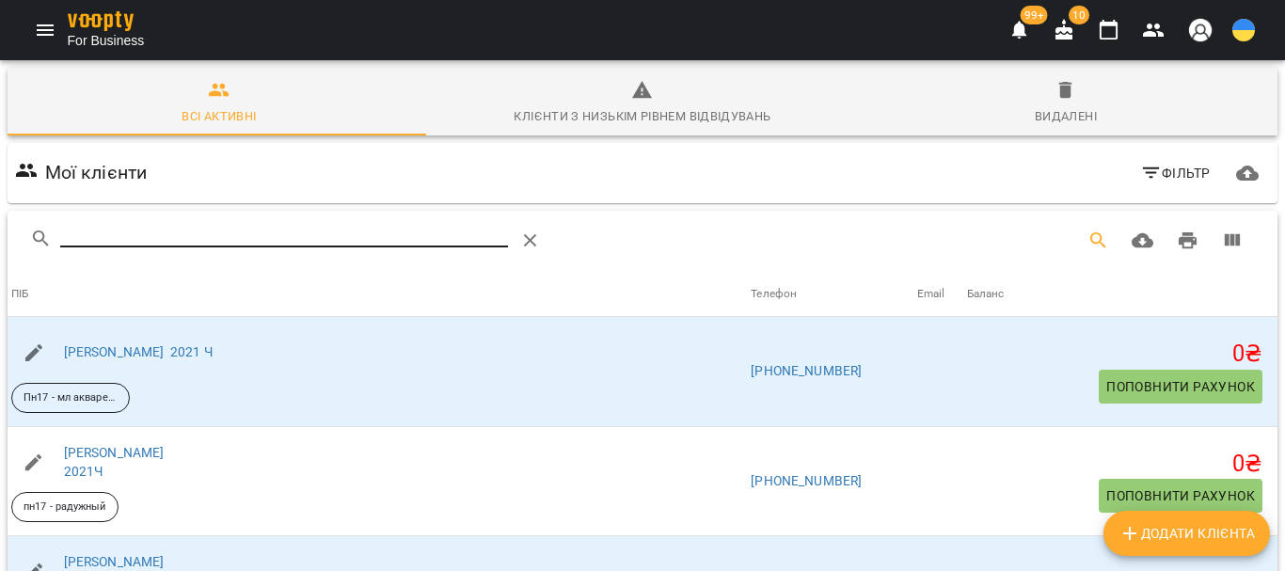
click at [94, 234] on input "Search" at bounding box center [284, 233] width 448 height 30
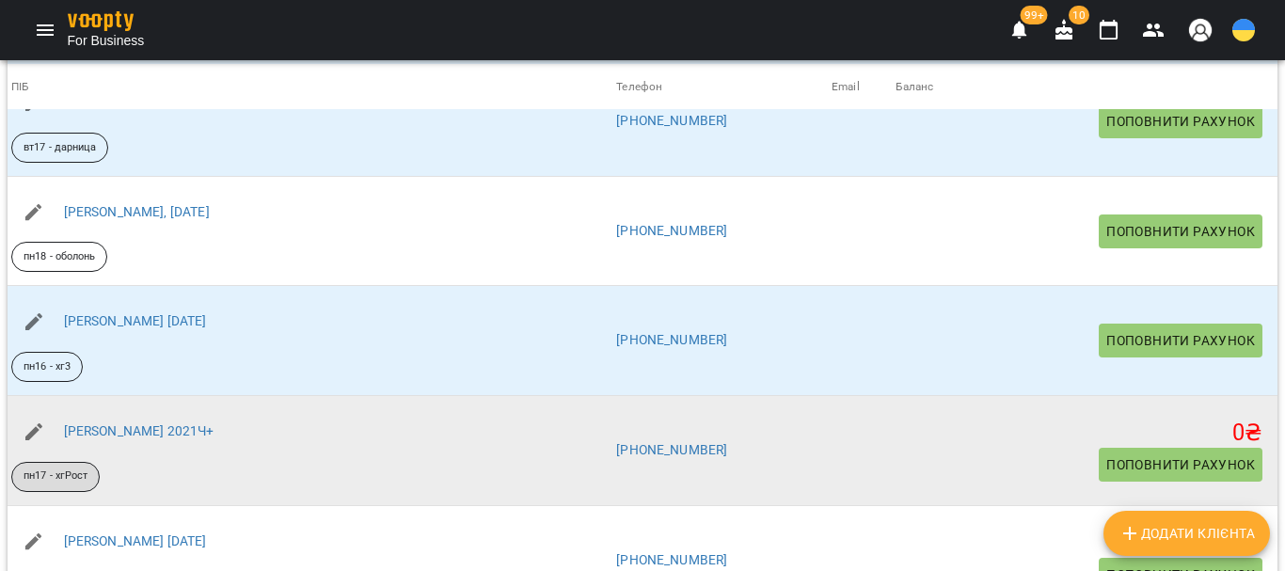
scroll to position [470, 0]
type input "*********"
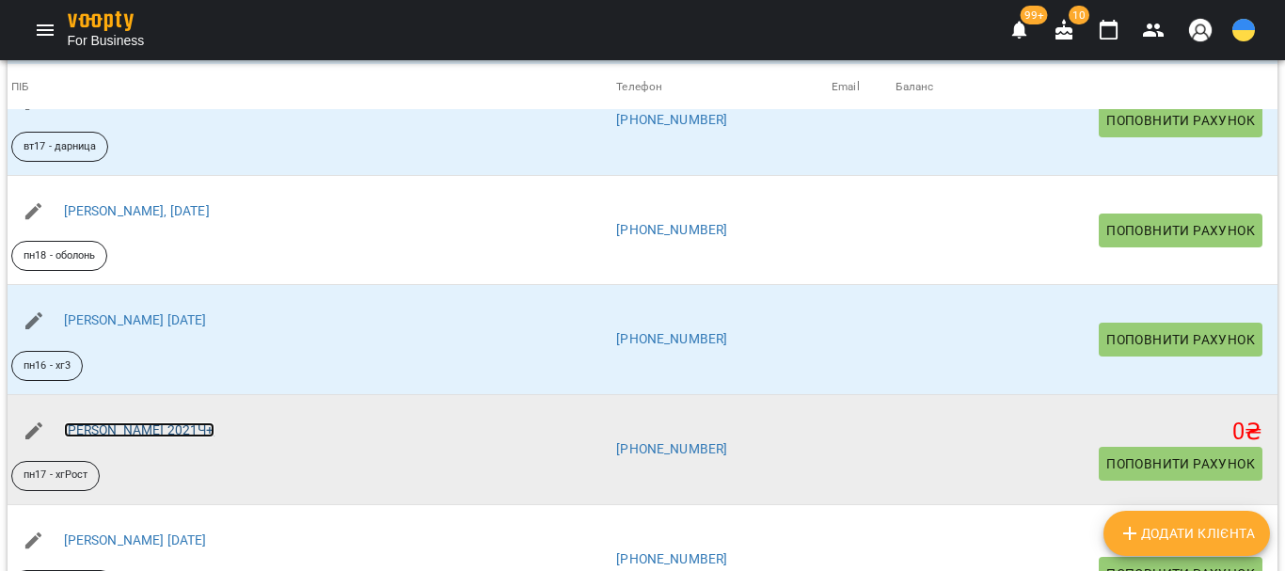
click at [189, 427] on link "[PERSON_NAME] 2021Ч+" at bounding box center [139, 429] width 150 height 15
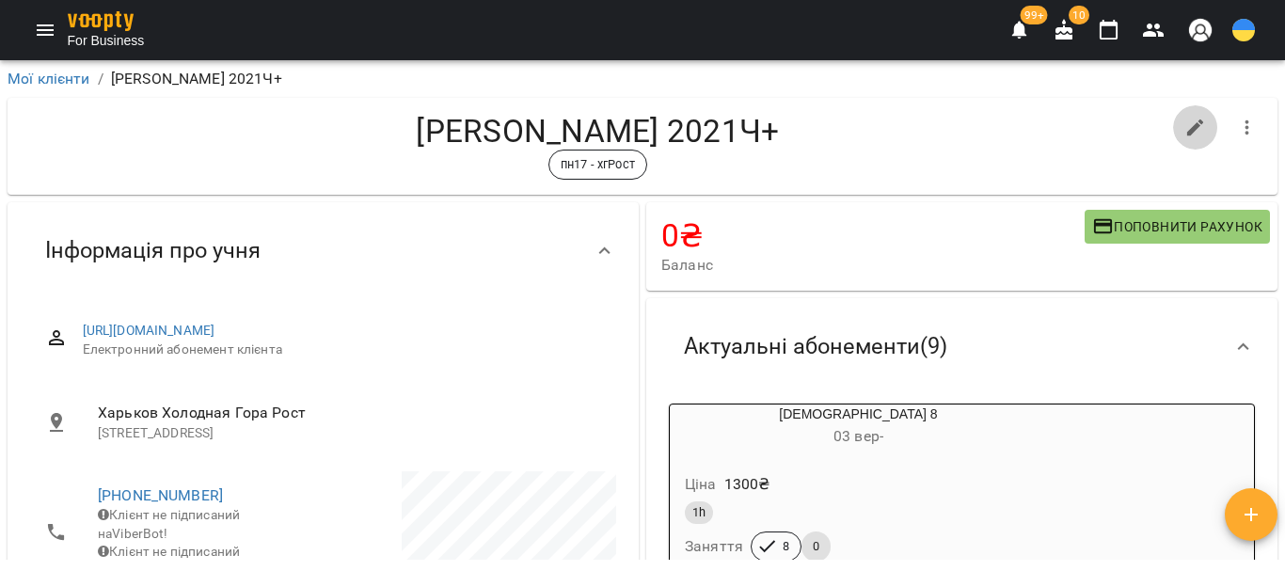
click at [1184, 127] on icon "button" at bounding box center [1195, 128] width 23 height 23
select select "**"
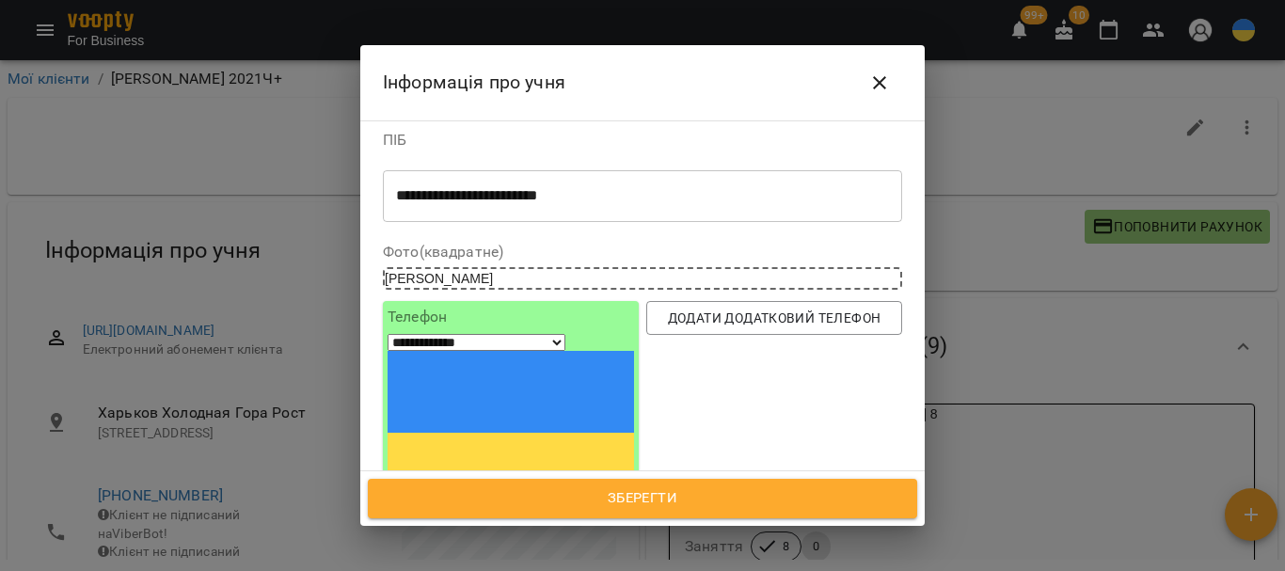
click at [591, 195] on textarea "**********" at bounding box center [635, 196] width 479 height 18
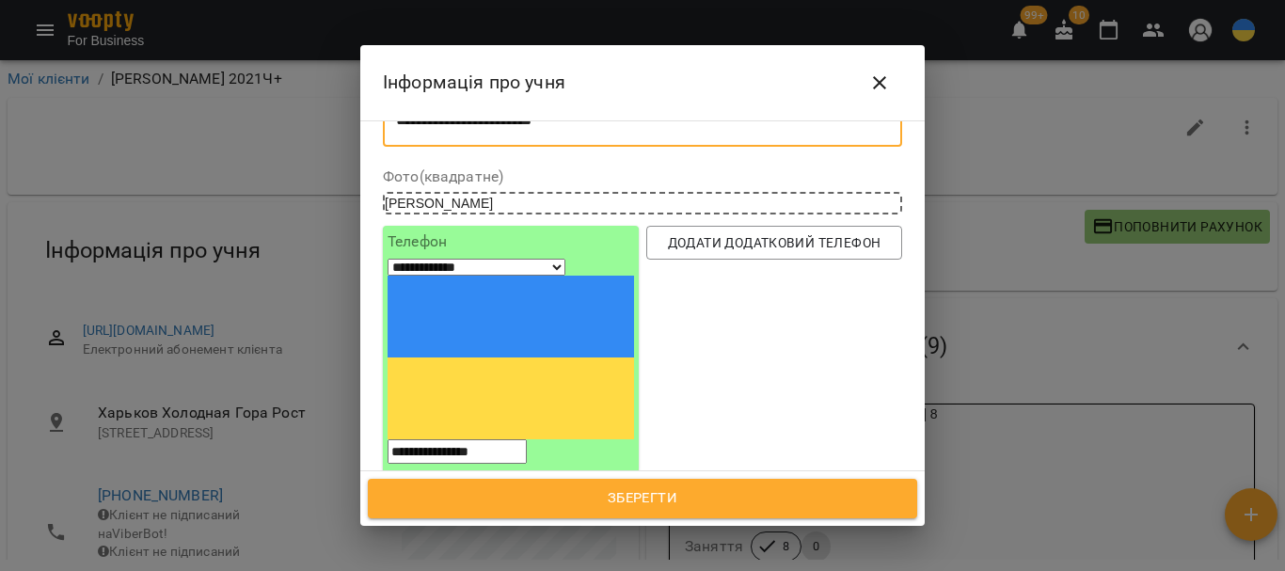
scroll to position [282, 0]
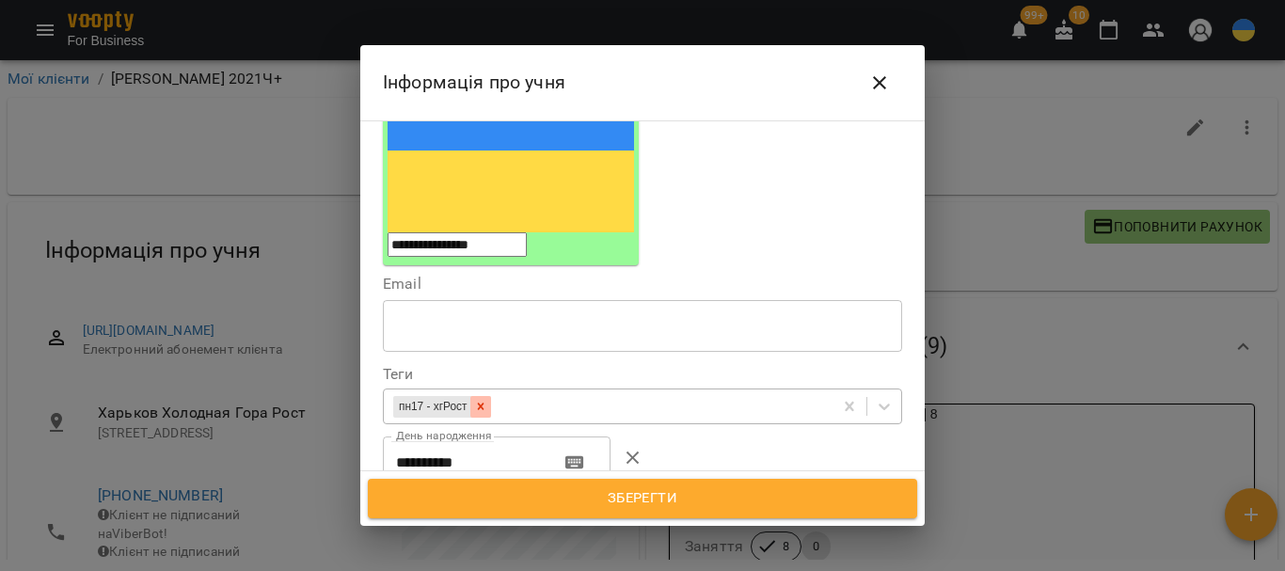
click at [491, 396] on div at bounding box center [480, 407] width 21 height 22
type textarea "**********"
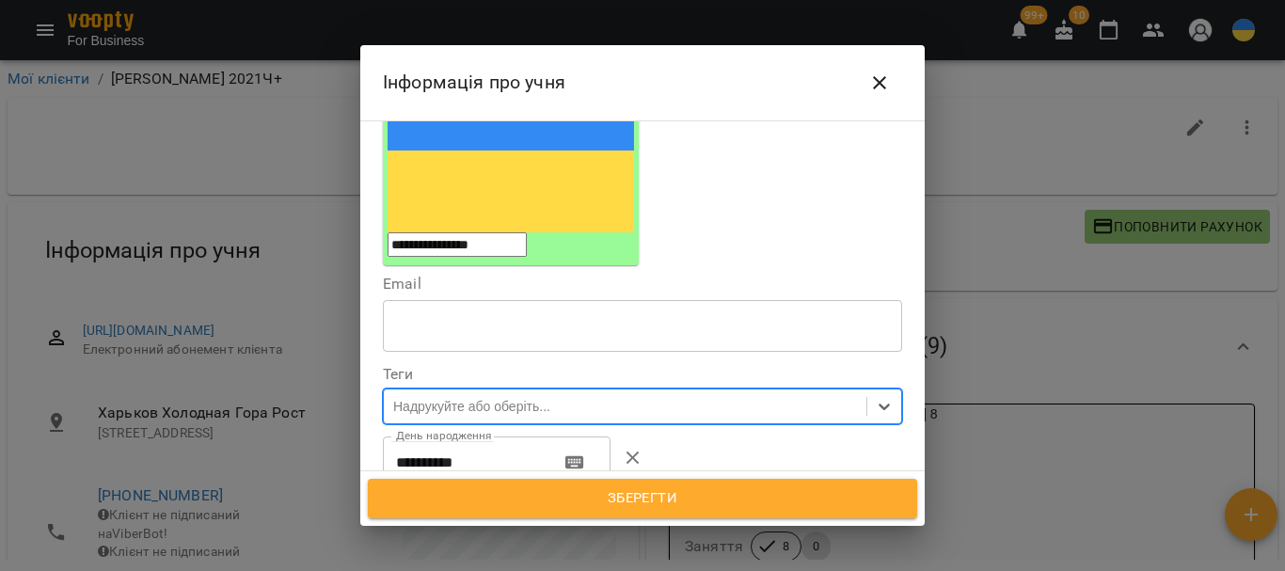
click at [457, 397] on div "Надрукуйте або оберіть..." at bounding box center [471, 406] width 157 height 19
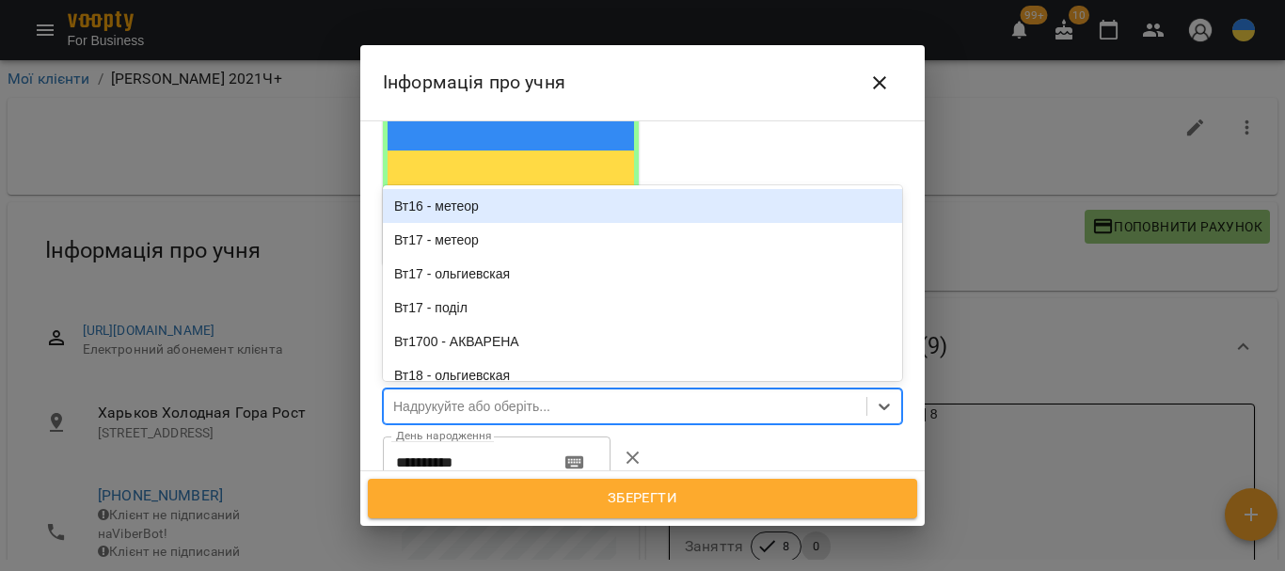
type input "*"
type input "***"
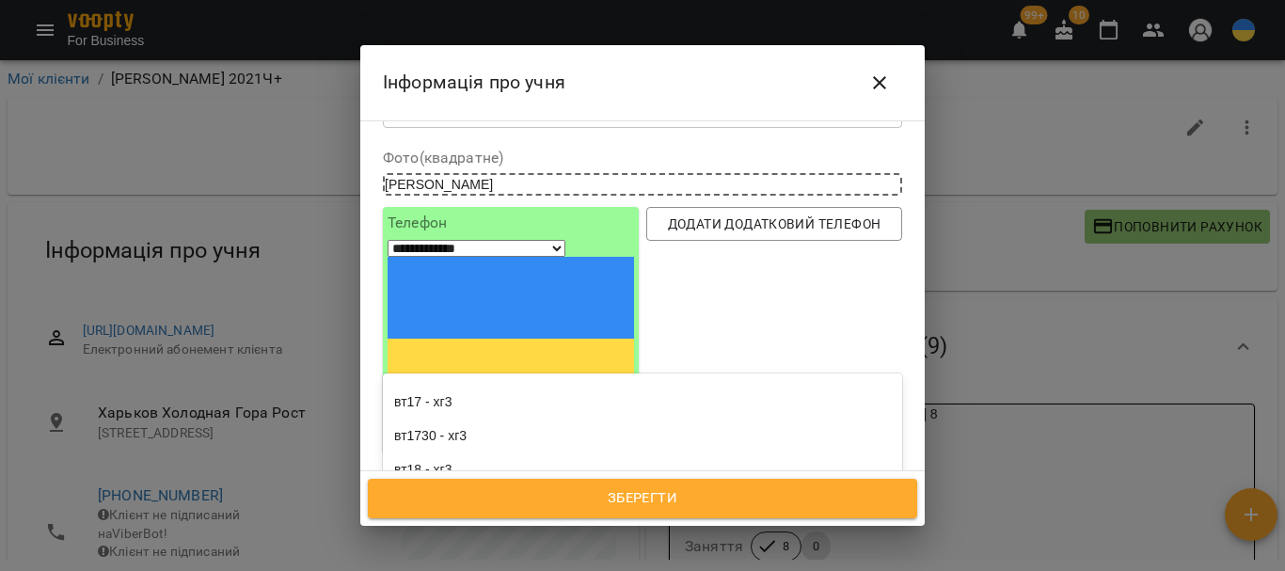
scroll to position [188, 0]
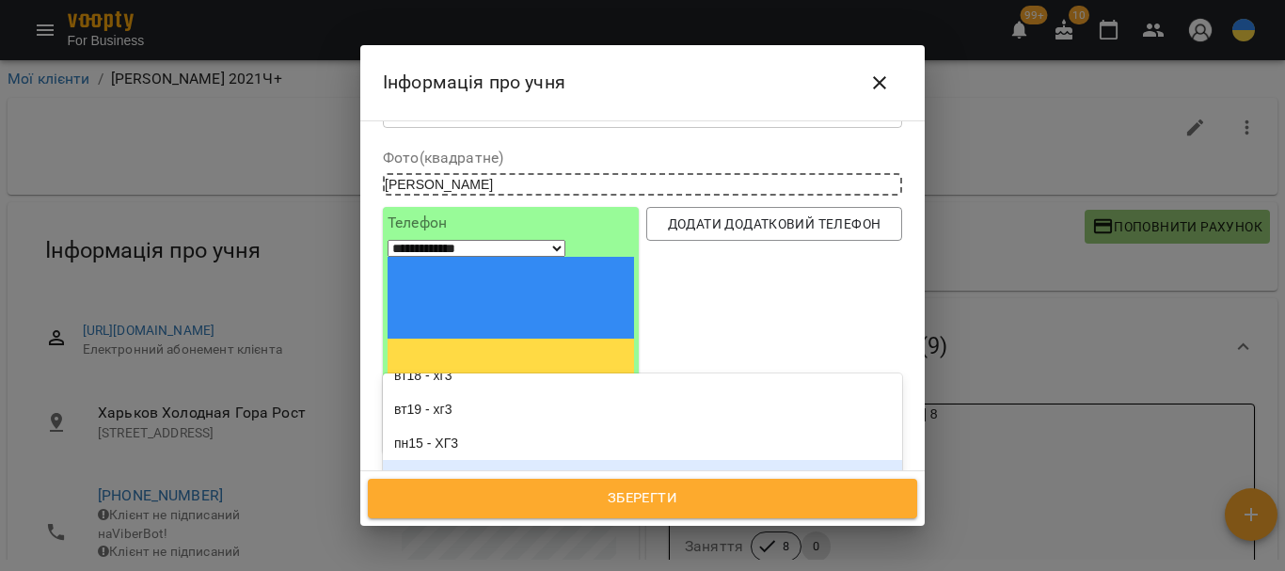
click at [502, 460] on div "пн16 - хг3" at bounding box center [642, 477] width 519 height 34
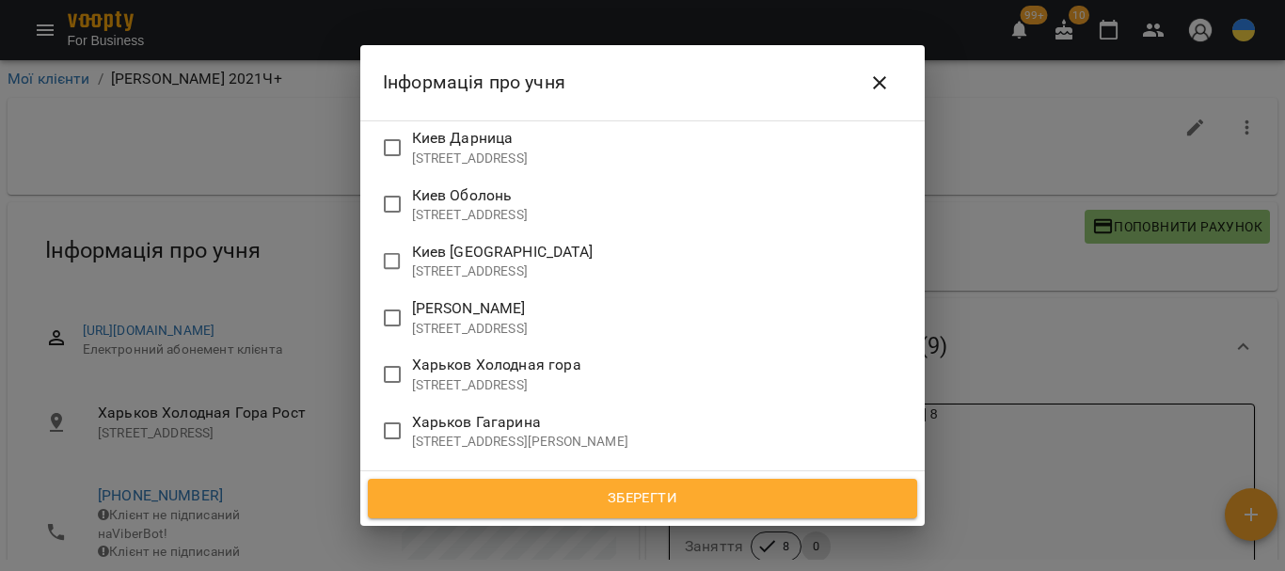
scroll to position [1787, 0]
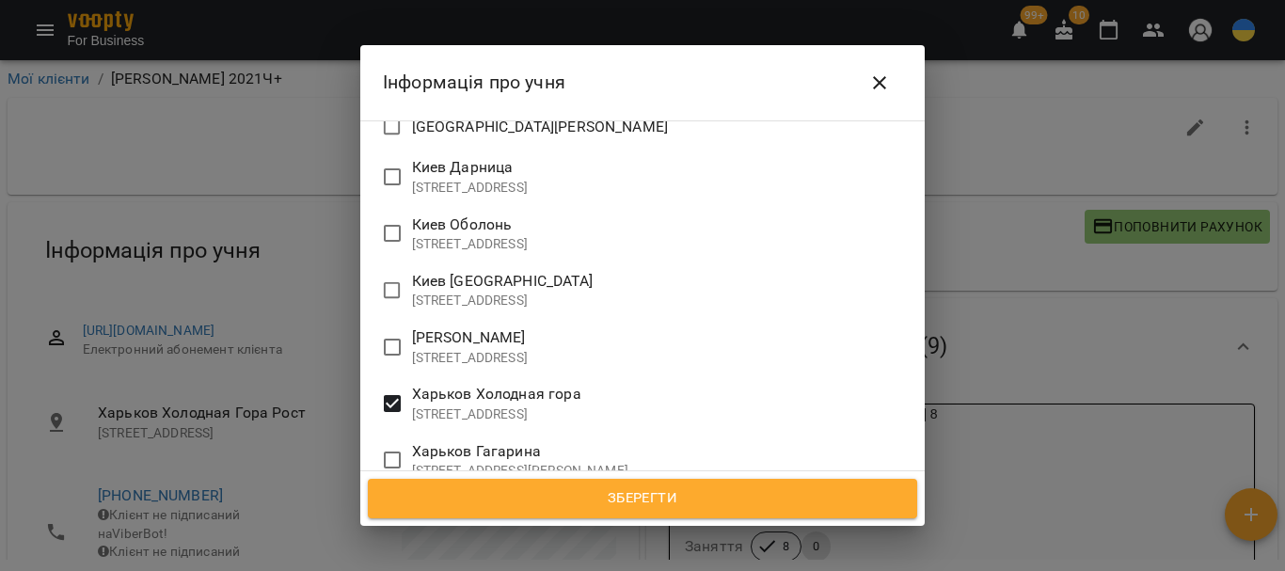
click at [690, 500] on span "Зберегти" at bounding box center [642, 498] width 504 height 24
